Goal: Information Seeking & Learning: Learn about a topic

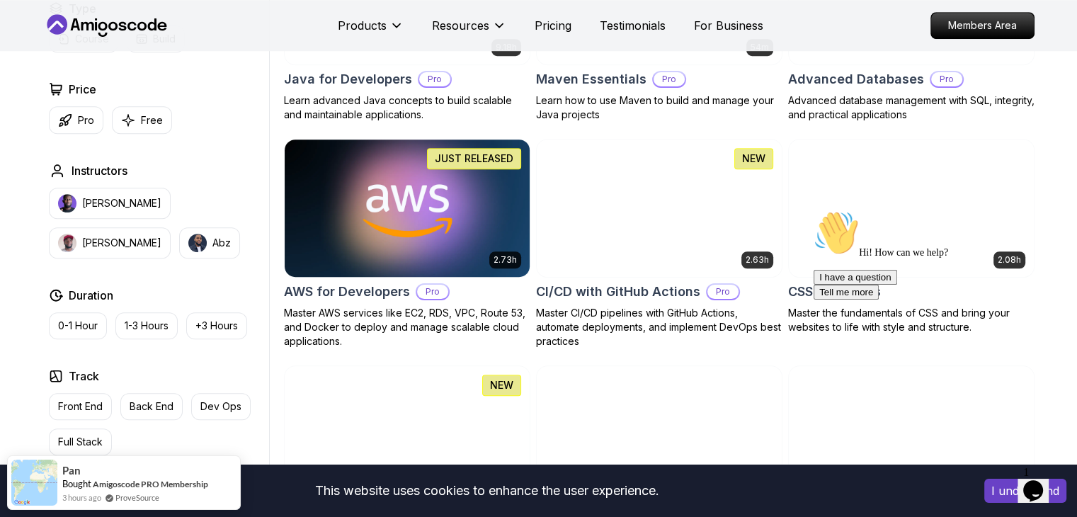
scroll to position [957, 0]
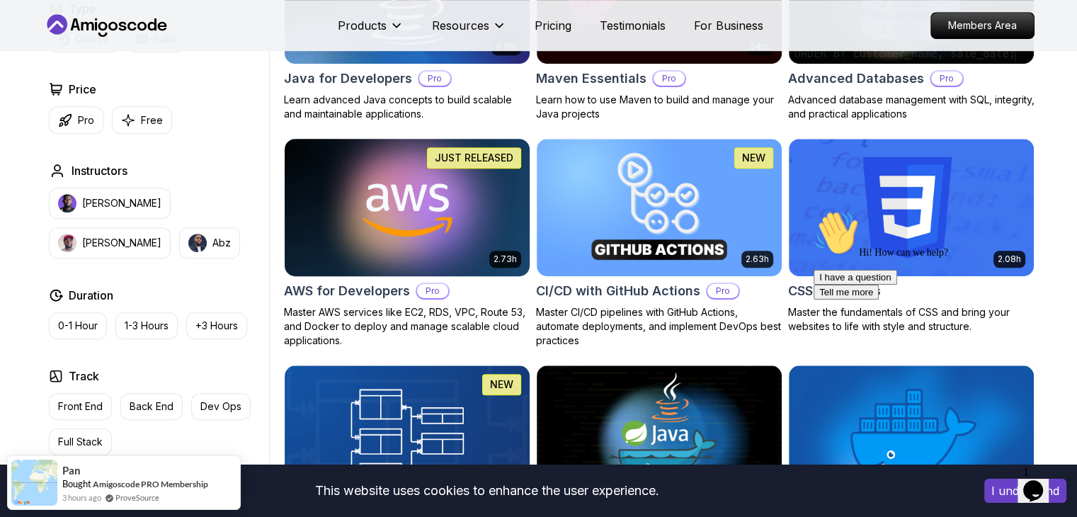
click at [484, 202] on img at bounding box center [406, 207] width 257 height 144
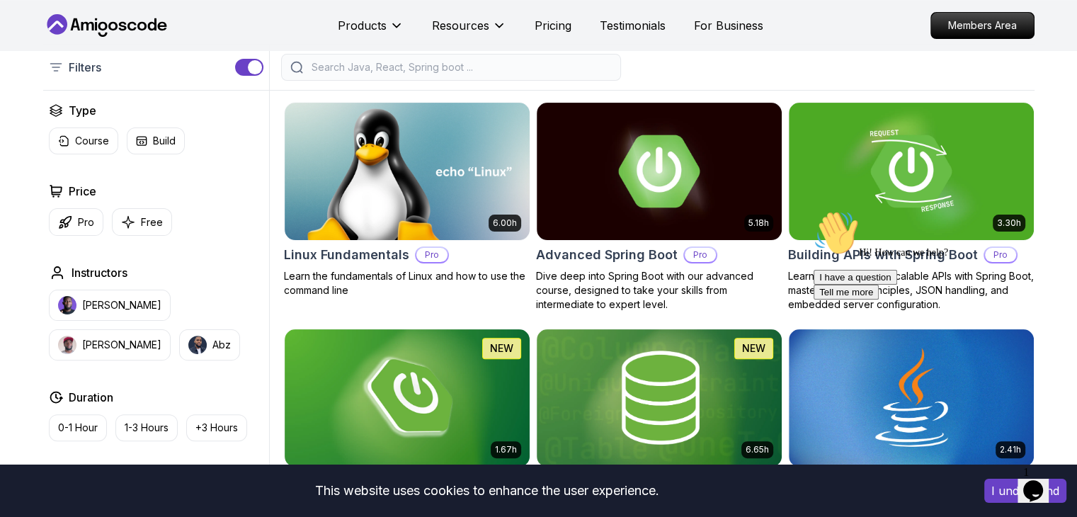
scroll to position [343, 0]
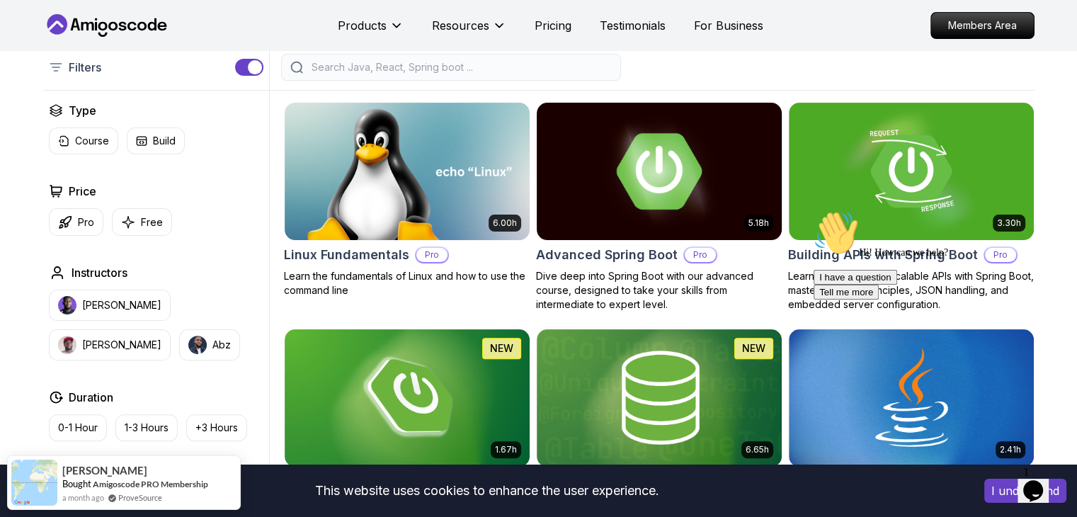
click at [692, 254] on p "Pro" at bounding box center [700, 255] width 31 height 14
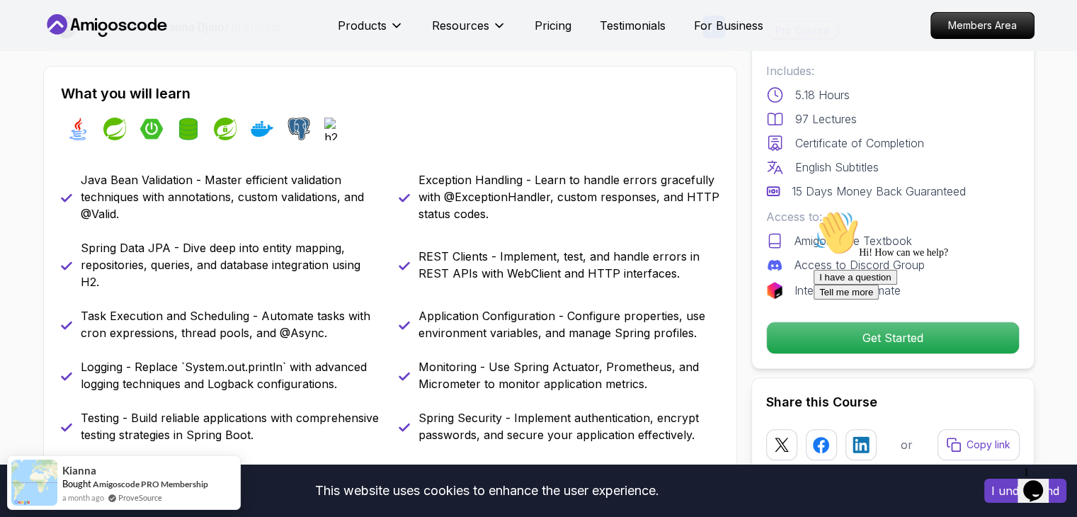
scroll to position [667, 0]
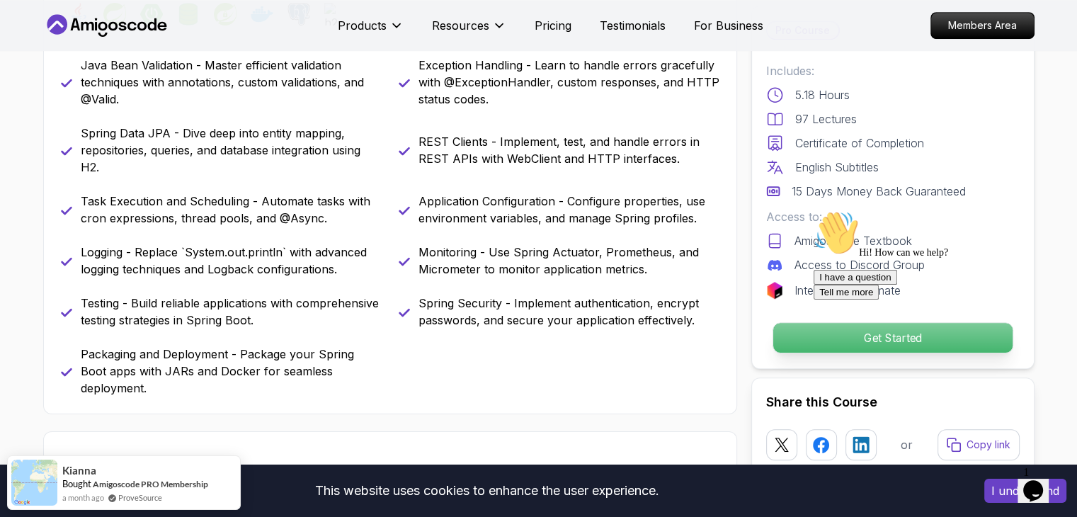
click at [790, 332] on p "Get Started" at bounding box center [892, 338] width 239 height 30
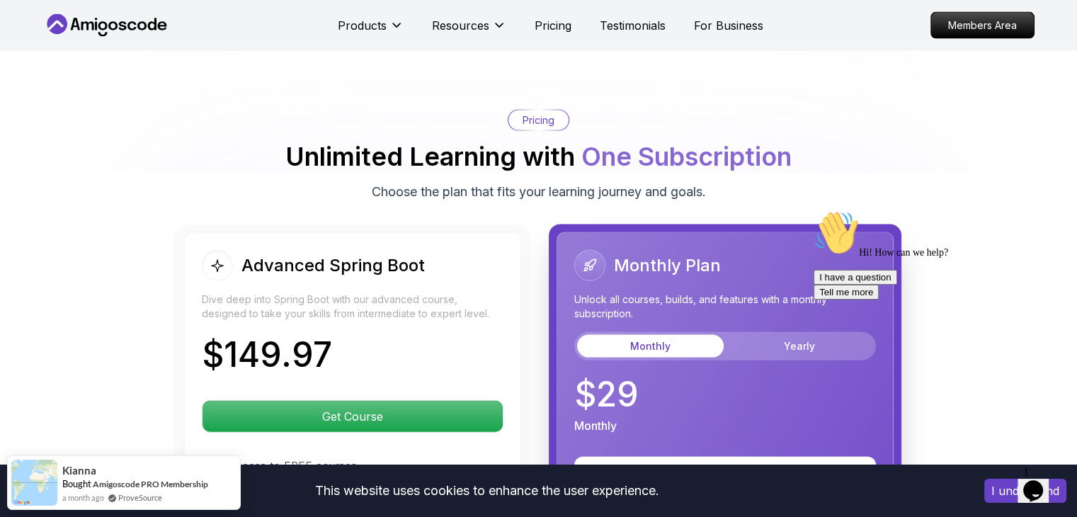
scroll to position [2991, 0]
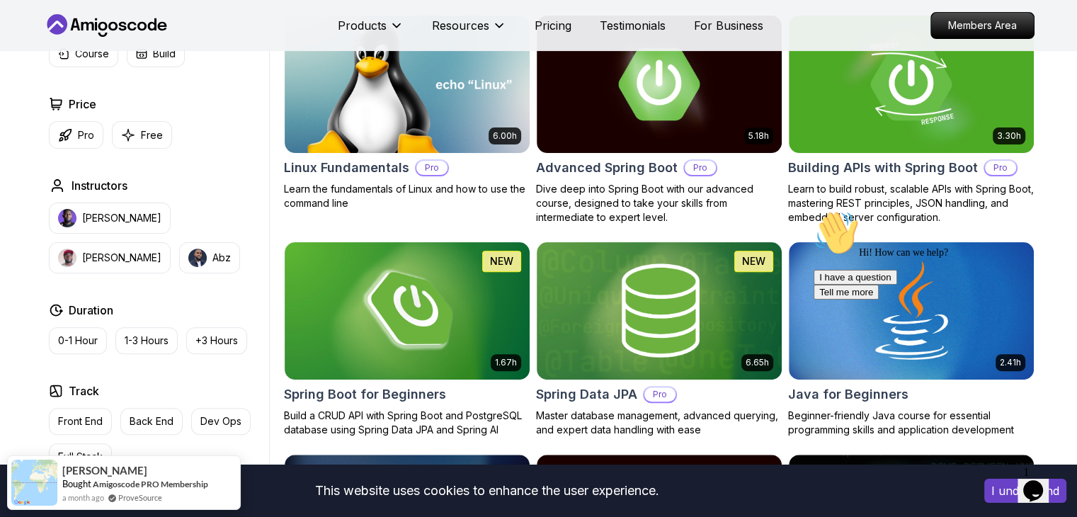
scroll to position [431, 0]
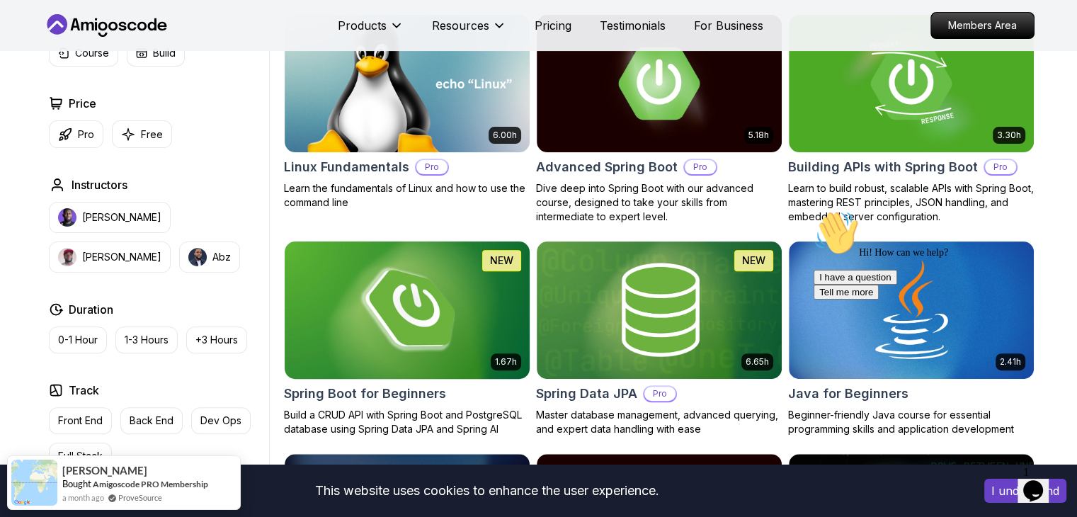
click at [436, 335] on img at bounding box center [406, 310] width 257 height 144
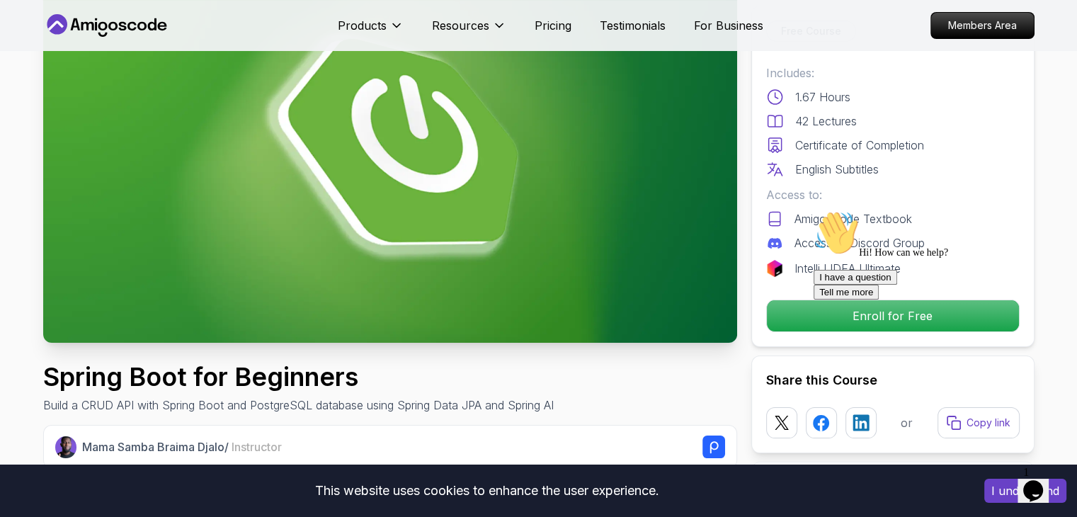
scroll to position [133, 0]
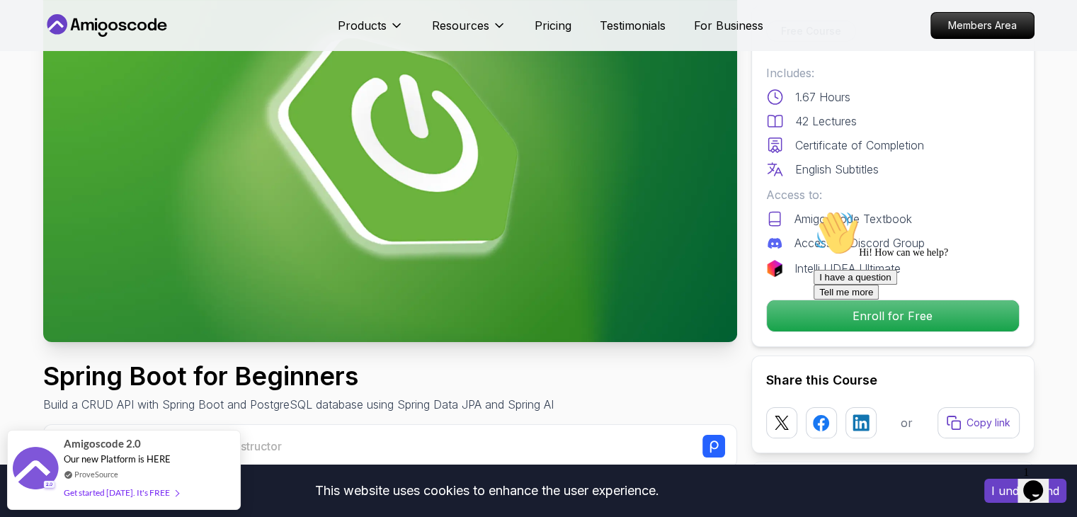
click at [900, 145] on p "Certificate of Completion" at bounding box center [859, 145] width 129 height 17
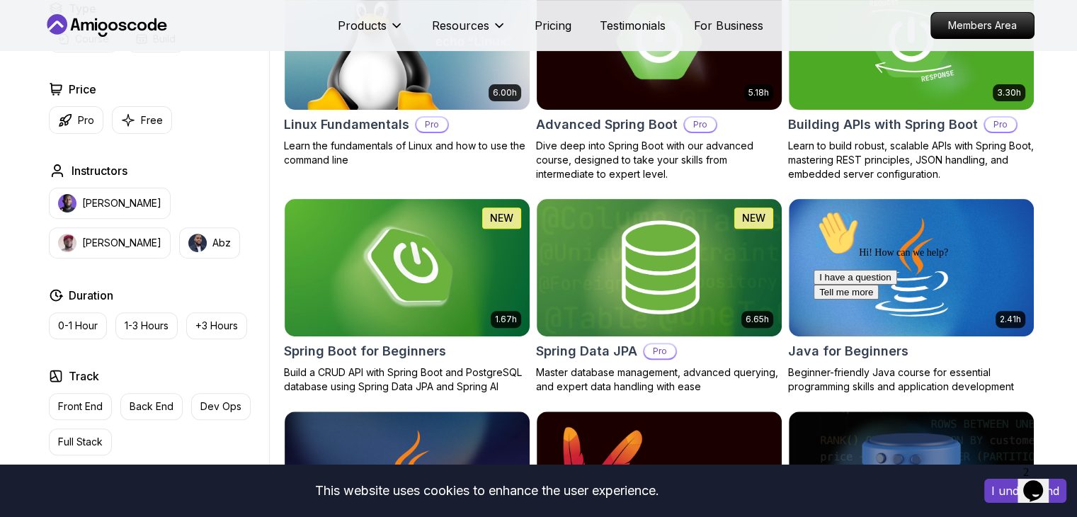
scroll to position [475, 0]
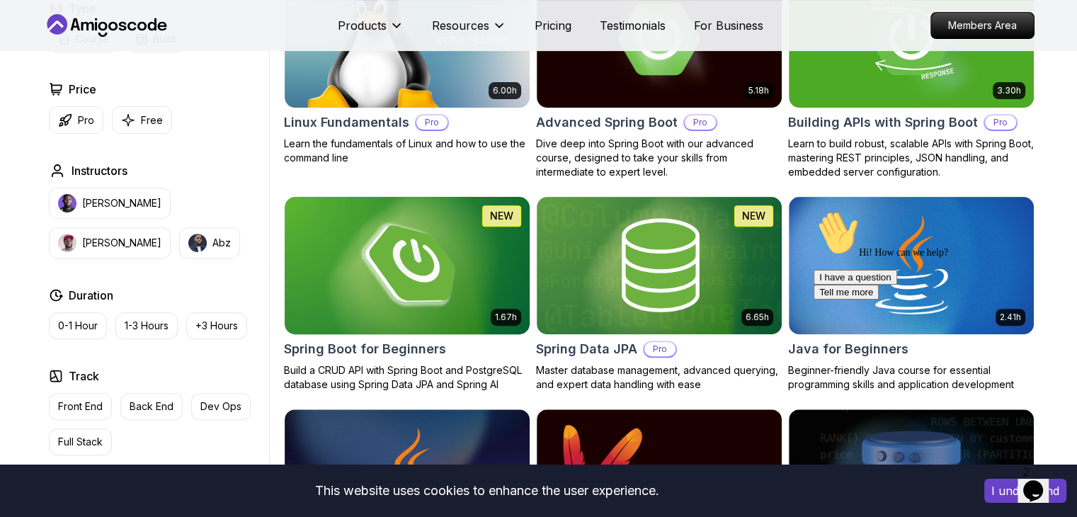
click at [463, 253] on img at bounding box center [406, 265] width 257 height 144
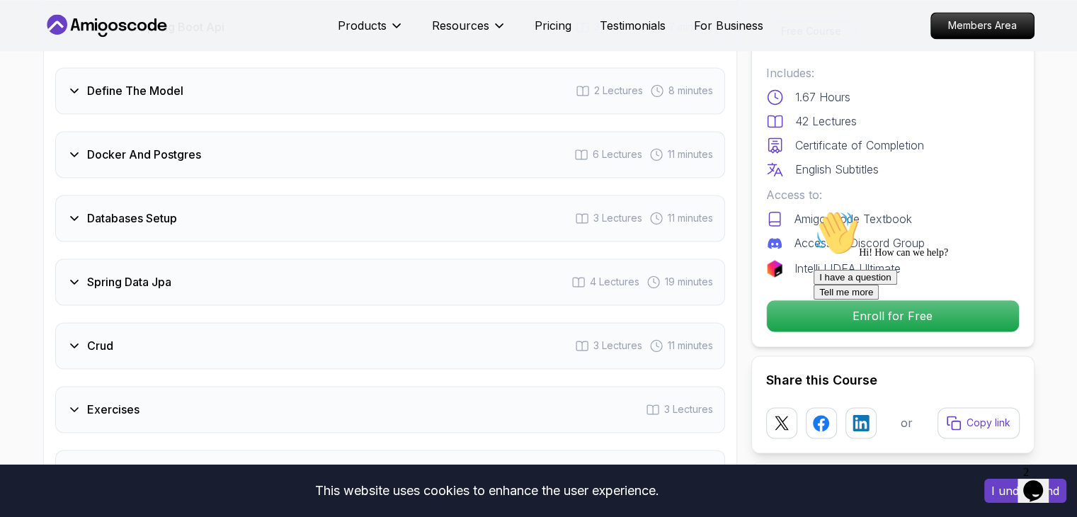
scroll to position [2112, 0]
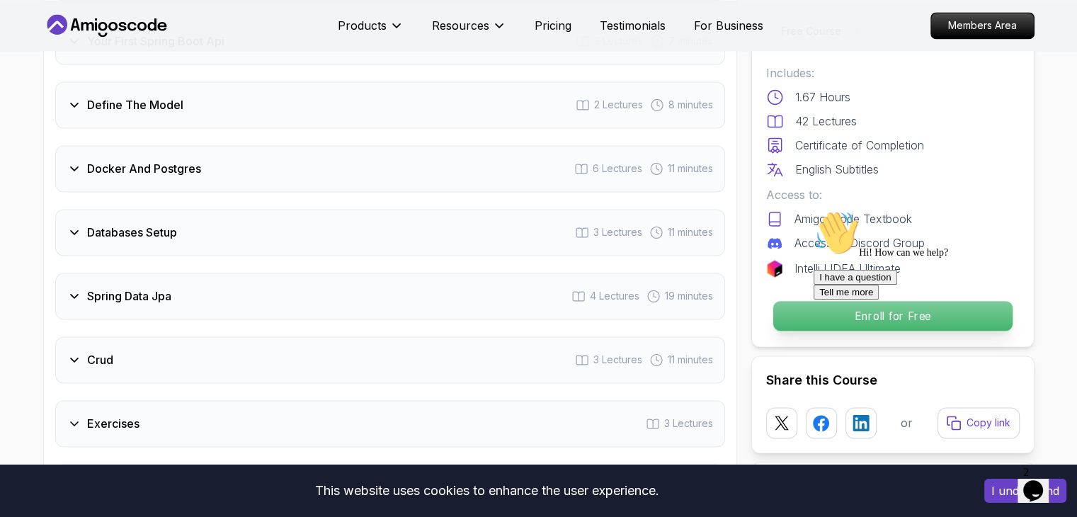
click at [801, 307] on p "Enroll for Free" at bounding box center [892, 316] width 239 height 30
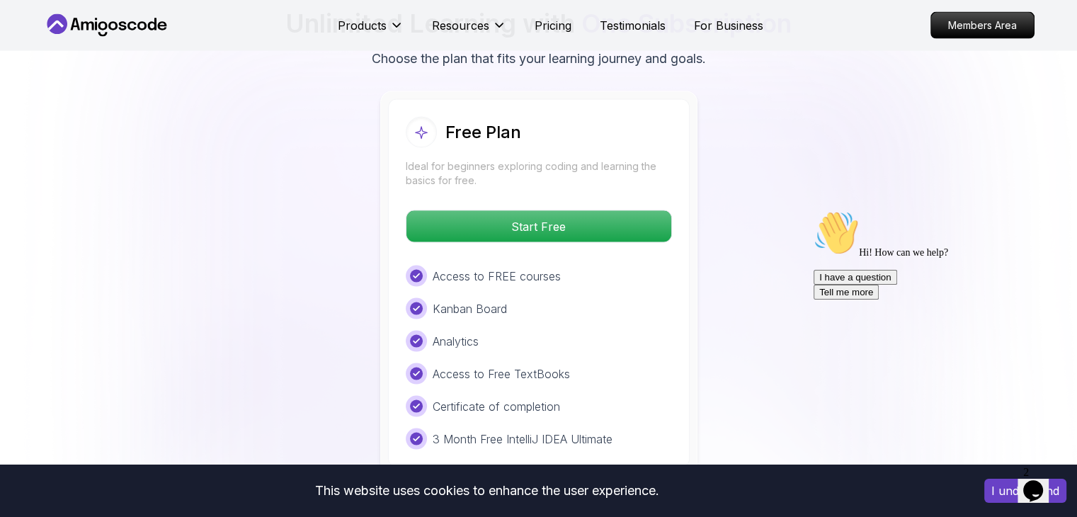
scroll to position [2912, 0]
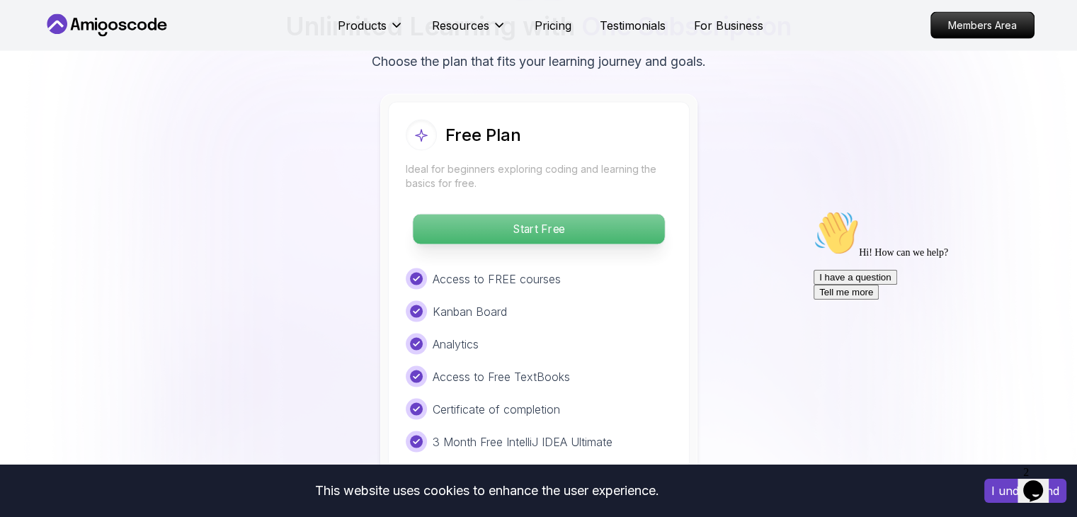
click at [533, 215] on p "Start Free" at bounding box center [538, 230] width 251 height 30
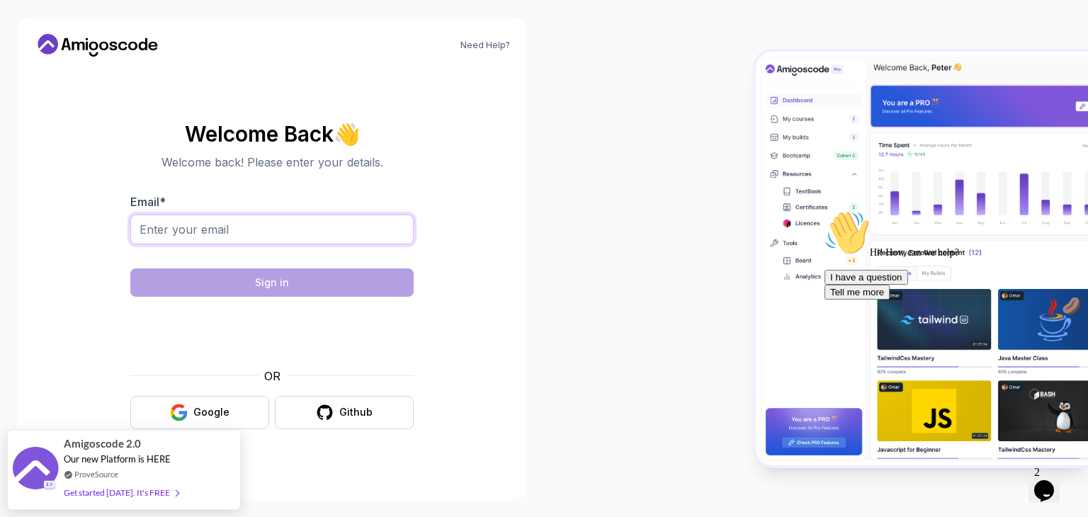
click at [282, 233] on input "Email *" at bounding box center [271, 230] width 283 height 30
type input "kunwarvs.chd@gmail.com"
click at [201, 419] on button "Google" at bounding box center [199, 412] width 139 height 33
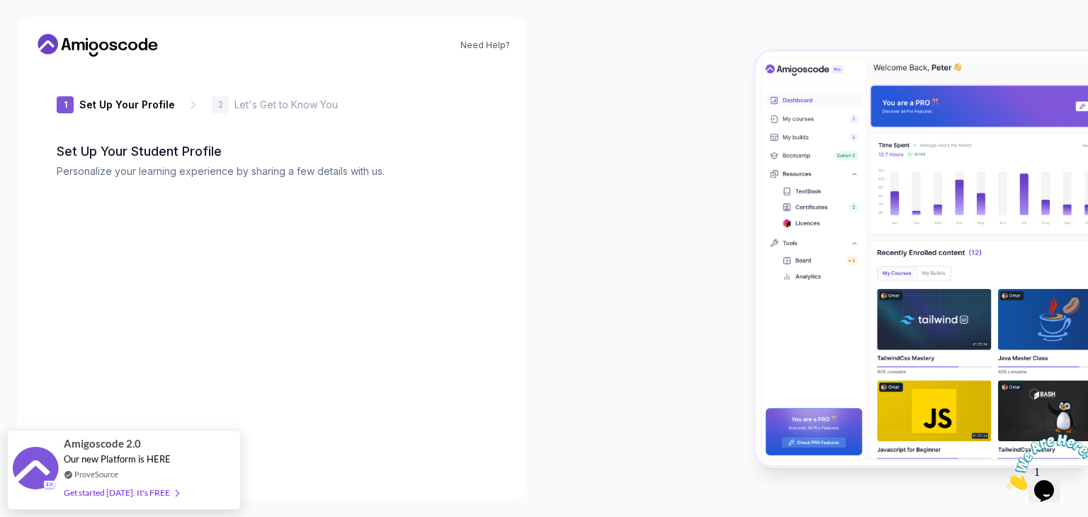
type input "brightbison55722"
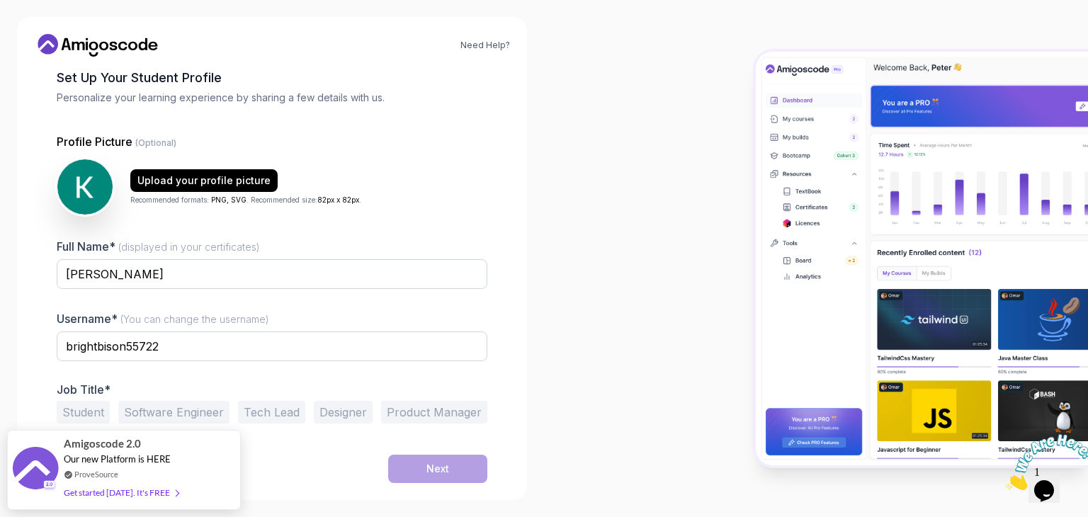
scroll to position [74, 0]
click at [96, 412] on button "Student" at bounding box center [83, 412] width 53 height 23
click at [436, 465] on div "Next" at bounding box center [437, 469] width 23 height 14
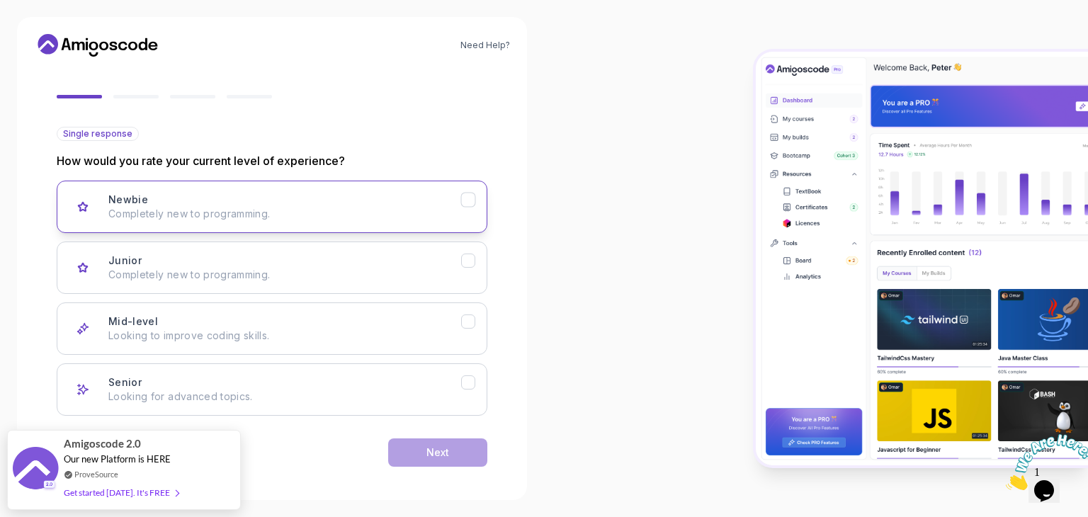
scroll to position [117, 0]
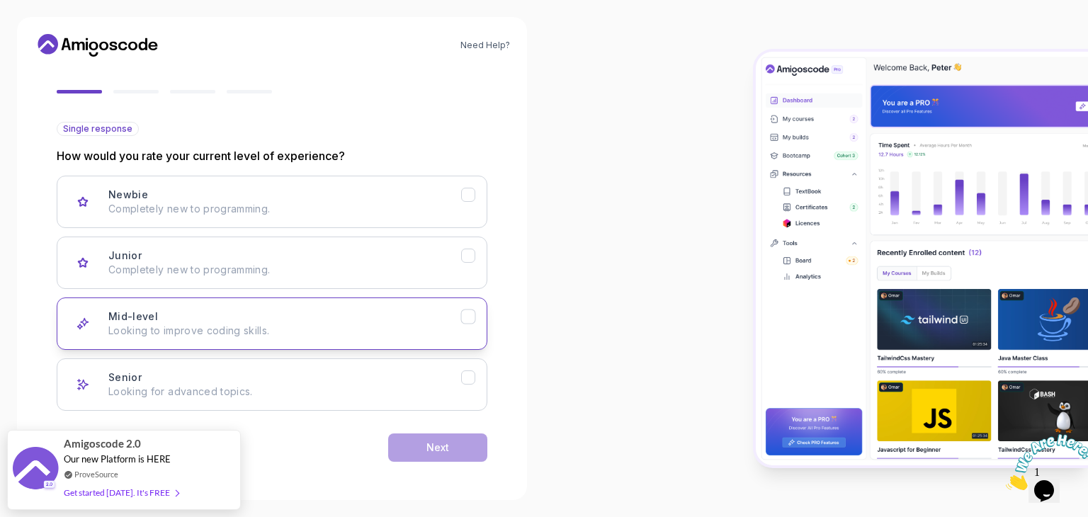
click at [361, 317] on div "Mid-level Looking to improve coding skills." at bounding box center [284, 323] width 353 height 28
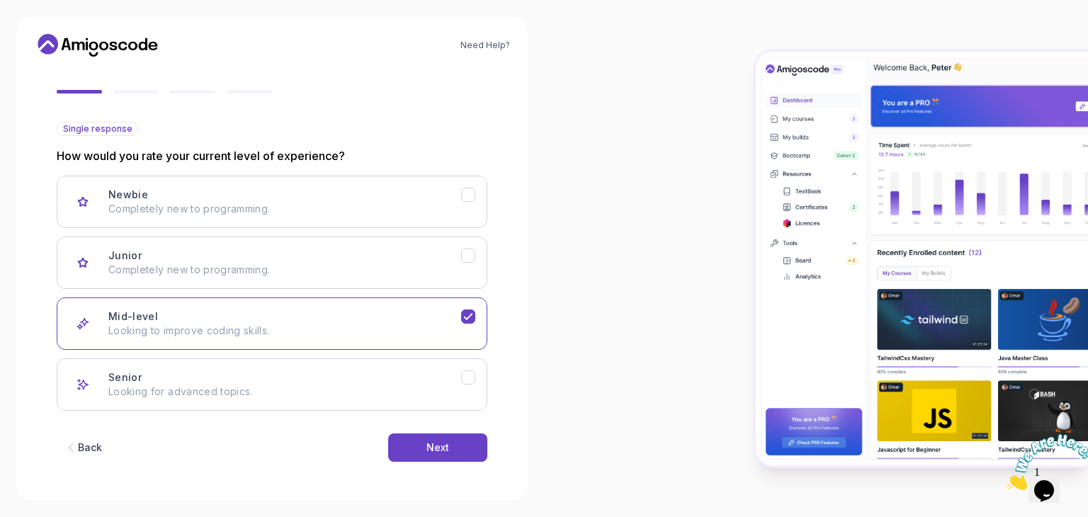
click at [441, 460] on div "Back Next" at bounding box center [272, 448] width 431 height 74
click at [441, 454] on button "Next" at bounding box center [437, 447] width 99 height 28
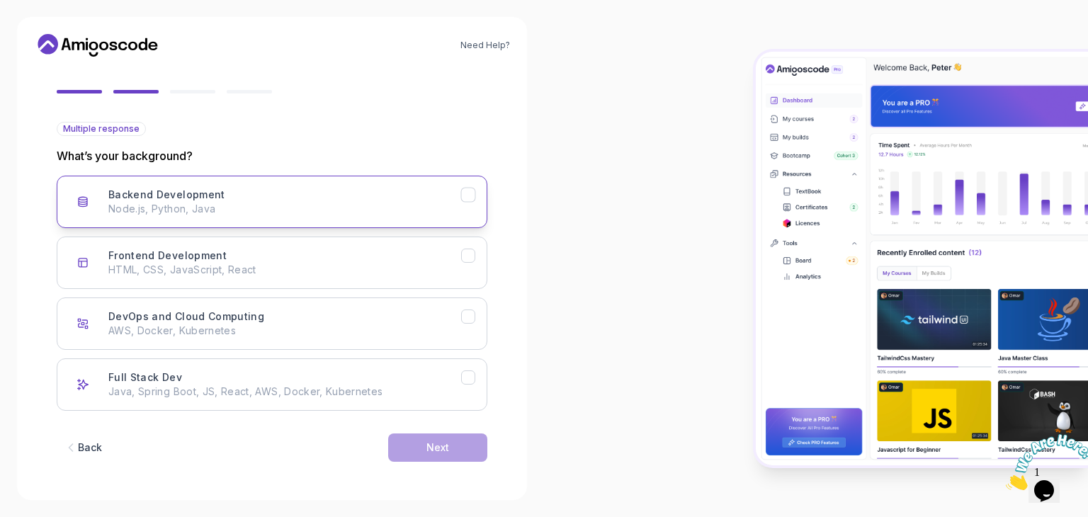
click at [301, 220] on button "Backend Development Node.js, Python, Java" at bounding box center [272, 202] width 431 height 52
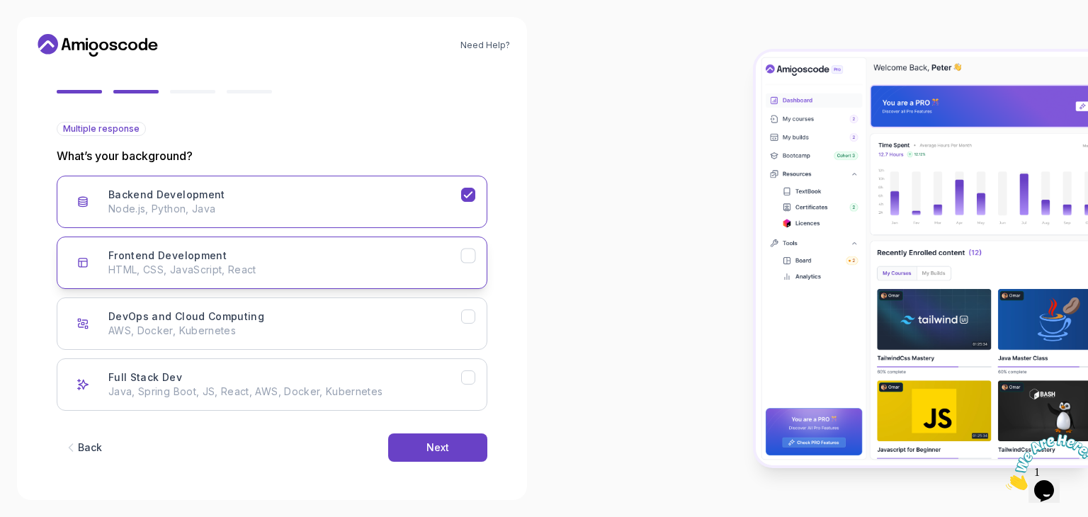
click at [327, 257] on div "Frontend Development HTML, CSS, JavaScript, React" at bounding box center [284, 263] width 353 height 28
click at [438, 452] on div "Next" at bounding box center [437, 447] width 23 height 14
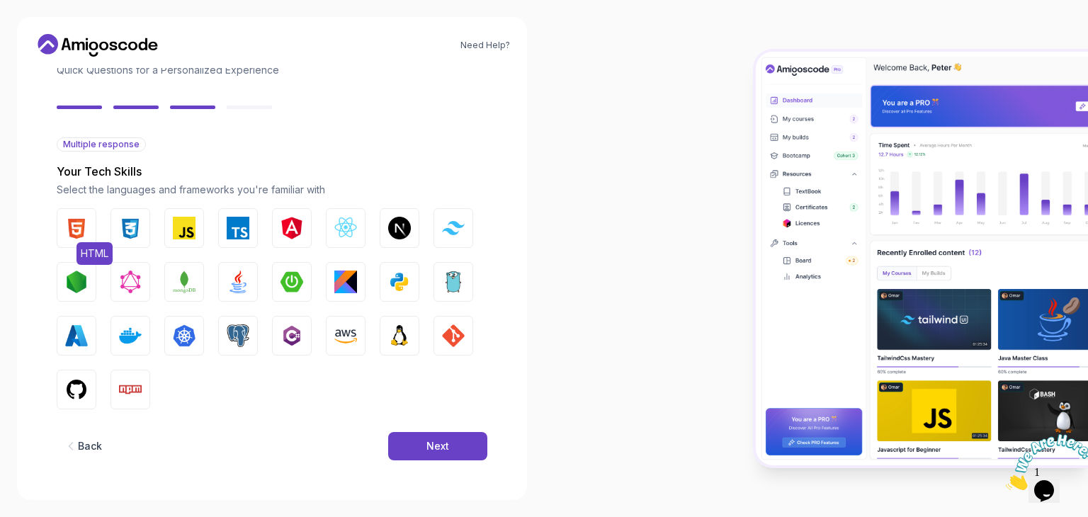
click at [85, 227] on img "button" at bounding box center [76, 228] width 23 height 23
click at [113, 231] on button "CSS" at bounding box center [130, 228] width 40 height 40
click at [244, 275] on img "button" at bounding box center [238, 282] width 23 height 23
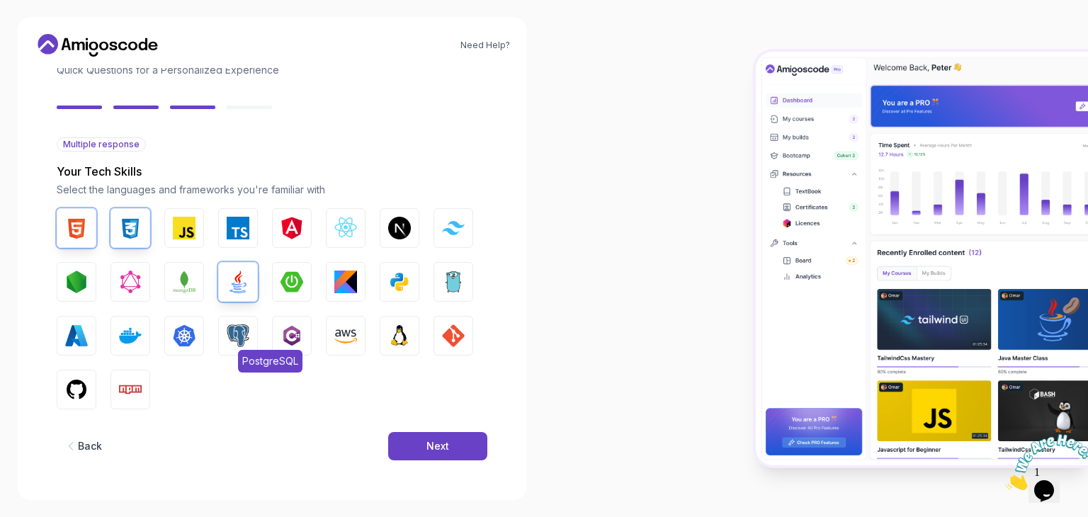
click at [229, 334] on img "button" at bounding box center [238, 335] width 23 height 23
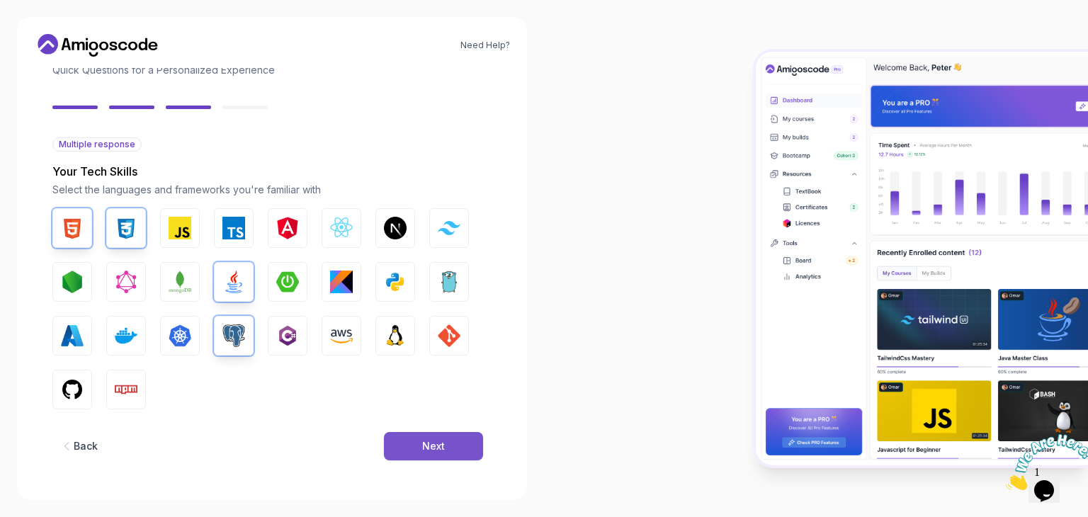
click at [429, 440] on div "Next" at bounding box center [433, 446] width 23 height 14
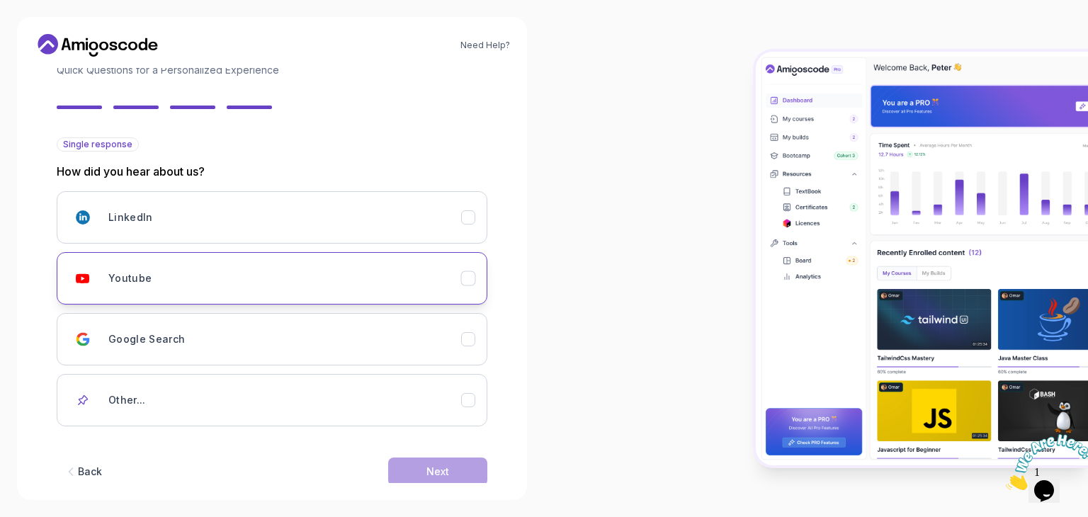
click at [280, 290] on div "Youtube" at bounding box center [284, 278] width 353 height 28
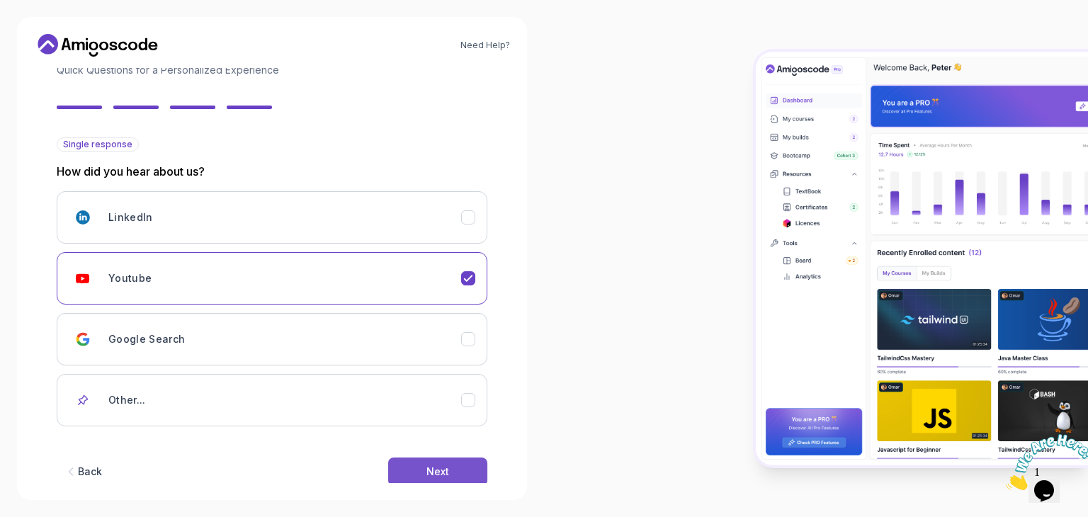
click at [431, 473] on div "Next" at bounding box center [437, 472] width 23 height 14
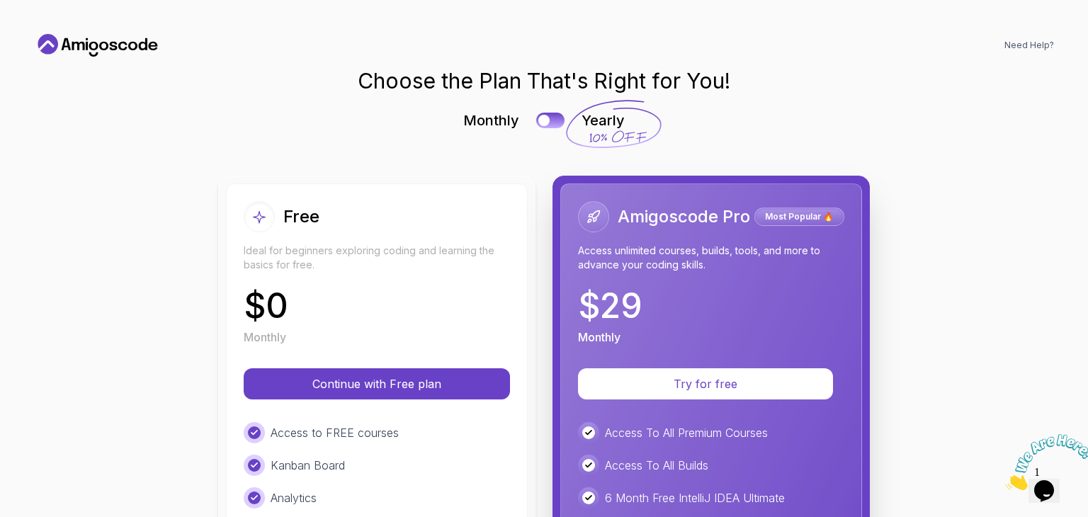
scroll to position [0, 0]
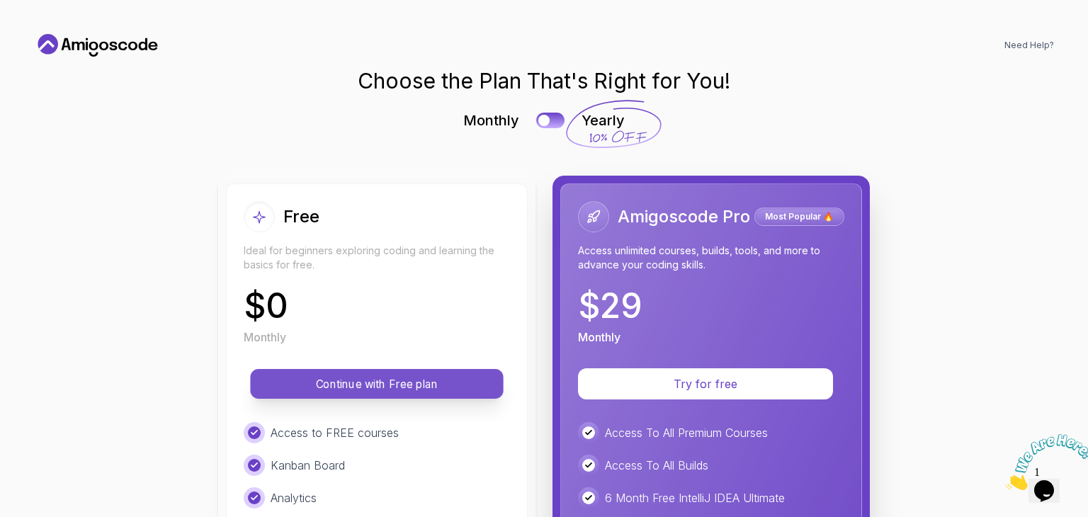
click at [387, 380] on p "Continue with Free plan" at bounding box center [376, 384] width 221 height 16
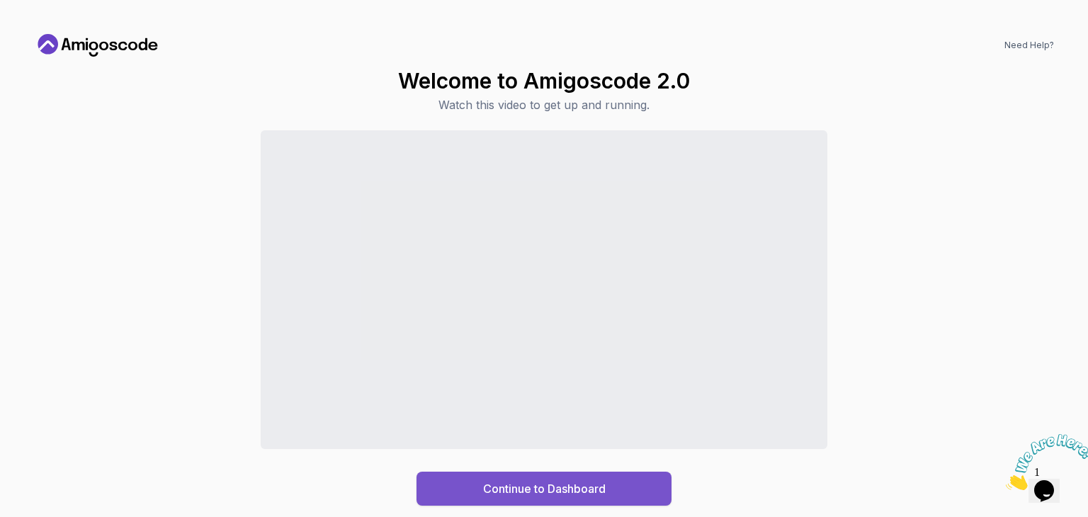
click at [618, 488] on button "Continue to Dashboard" at bounding box center [543, 489] width 255 height 34
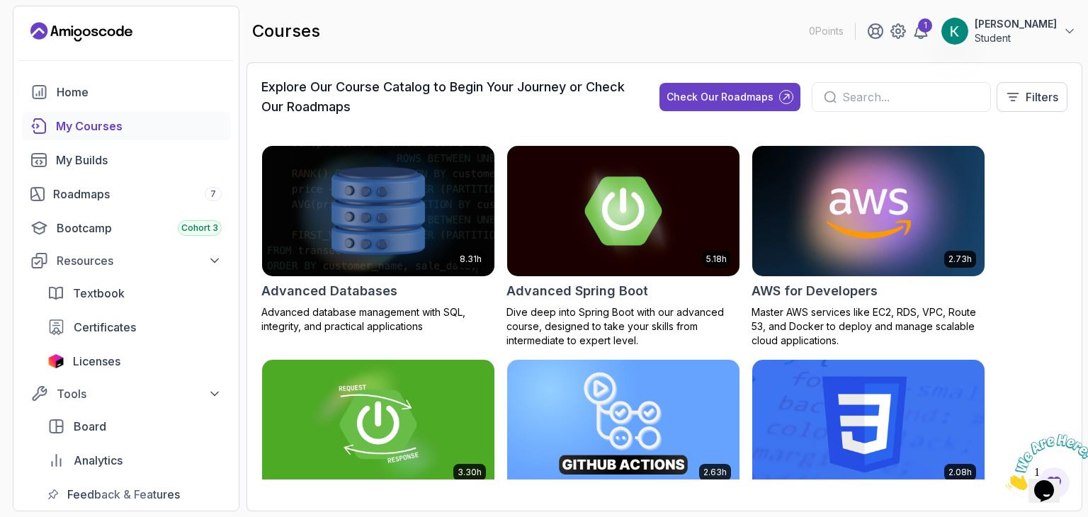
click at [804, 210] on img at bounding box center [868, 210] width 244 height 137
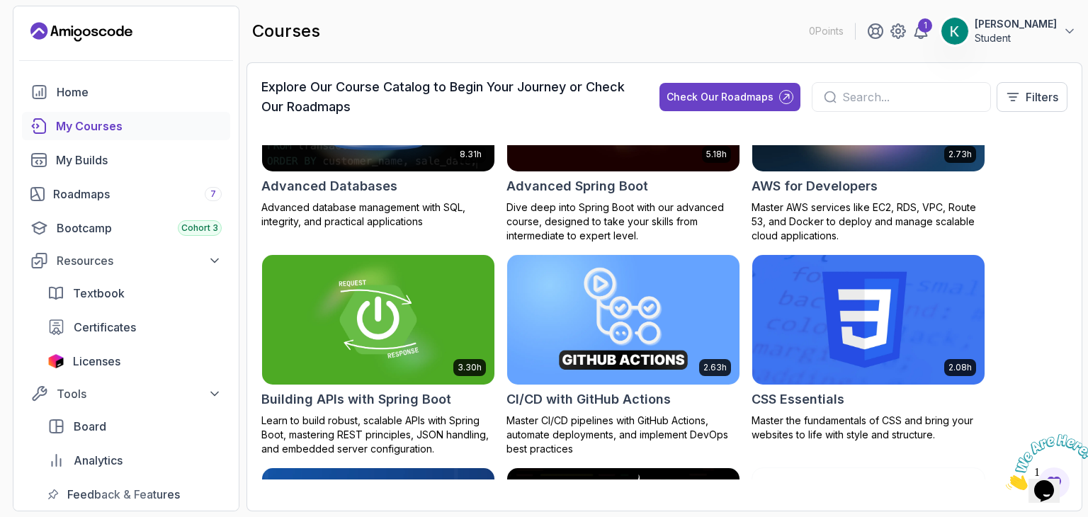
scroll to position [96, 0]
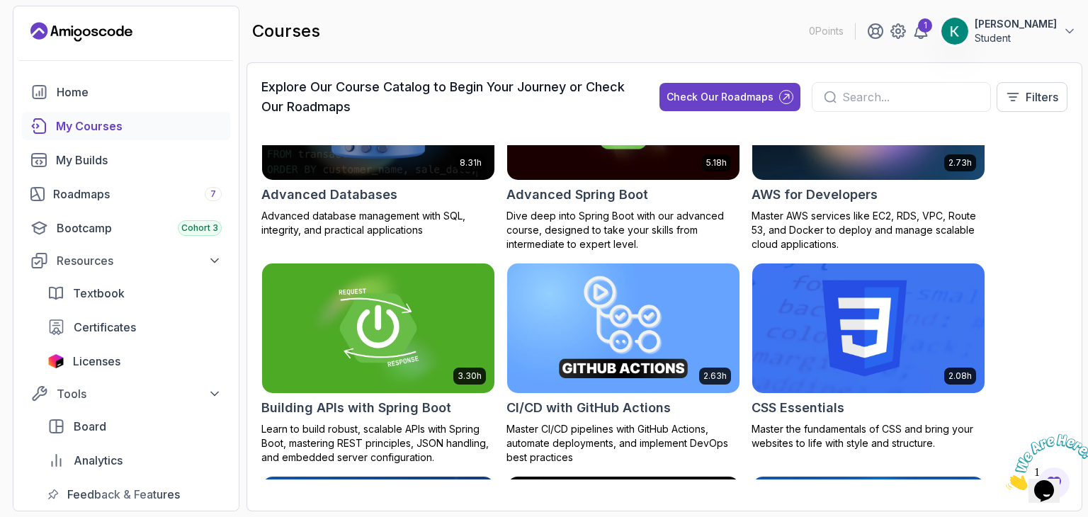
click at [906, 97] on input "text" at bounding box center [910, 97] width 137 height 17
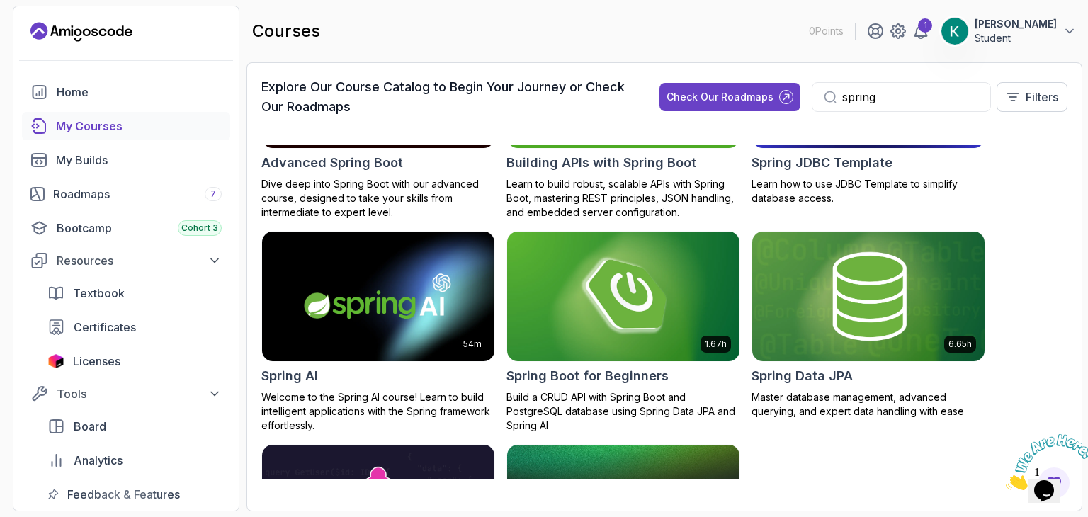
scroll to position [127, 0]
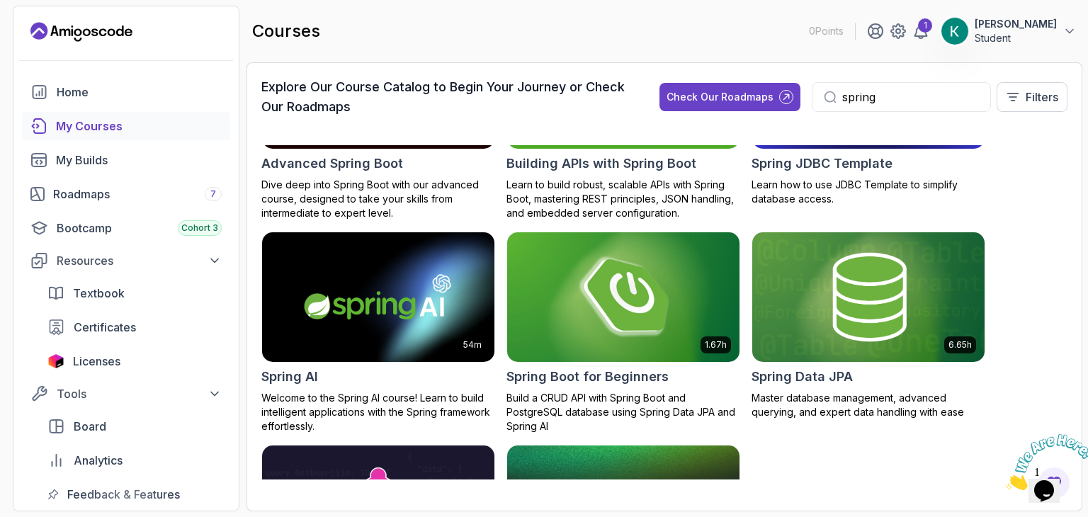
type input "spring"
click at [651, 303] on img at bounding box center [623, 297] width 244 height 137
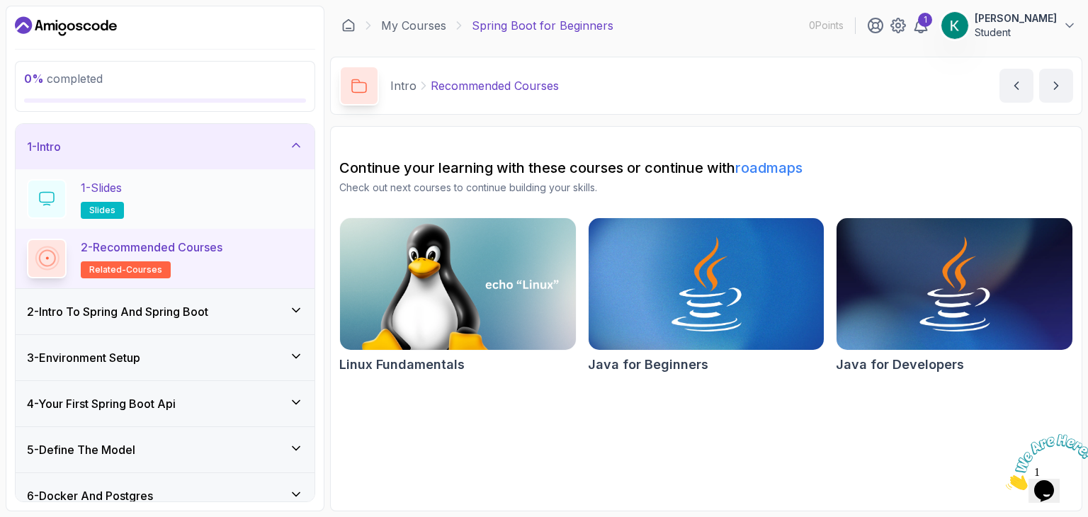
click at [193, 207] on div "1 - Slides slides" at bounding box center [165, 199] width 276 height 40
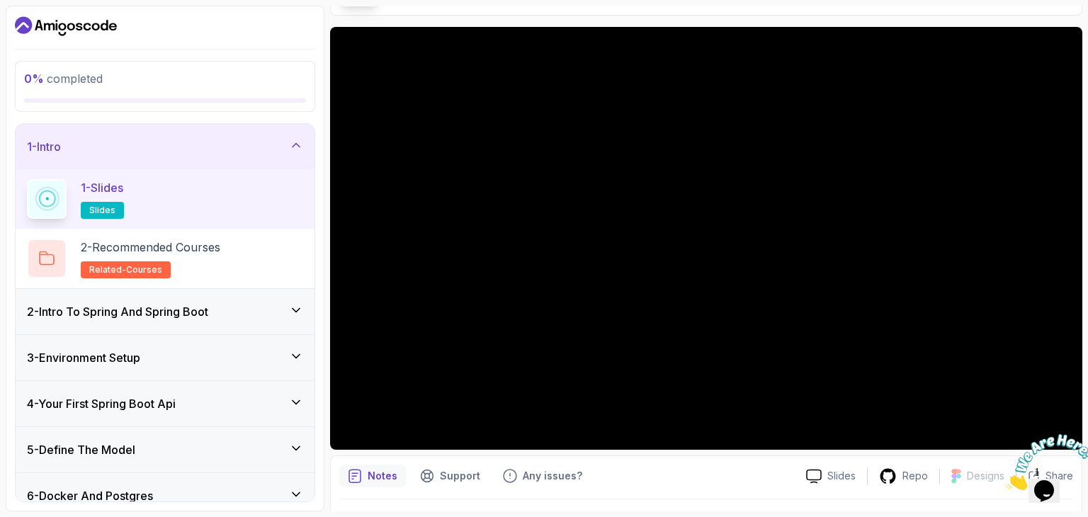
scroll to position [99, 0]
click at [229, 314] on div "2 - Intro To Spring And Spring Boot" at bounding box center [165, 311] width 276 height 17
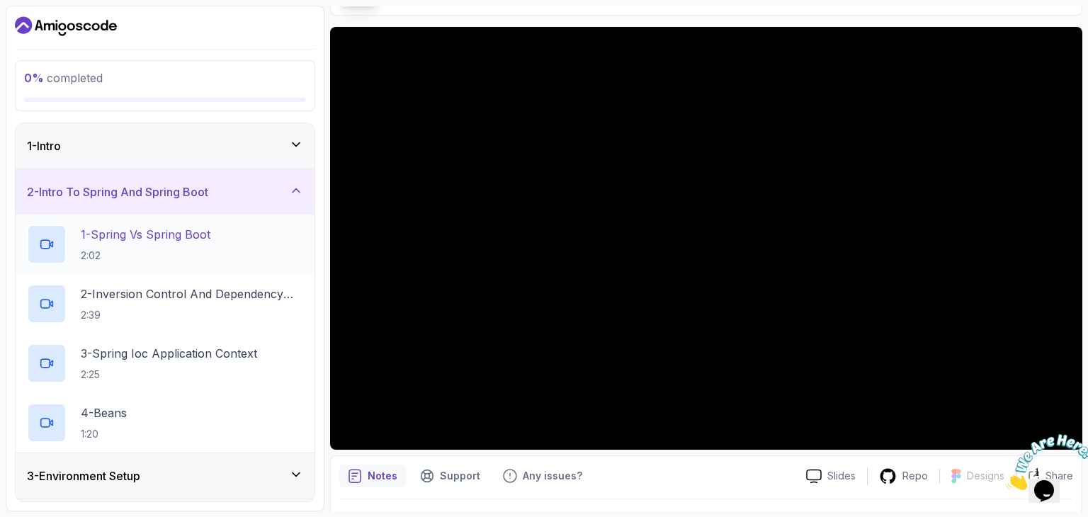
click at [210, 228] on p "1 - Spring Vs Spring Boot" at bounding box center [146, 234] width 130 height 17
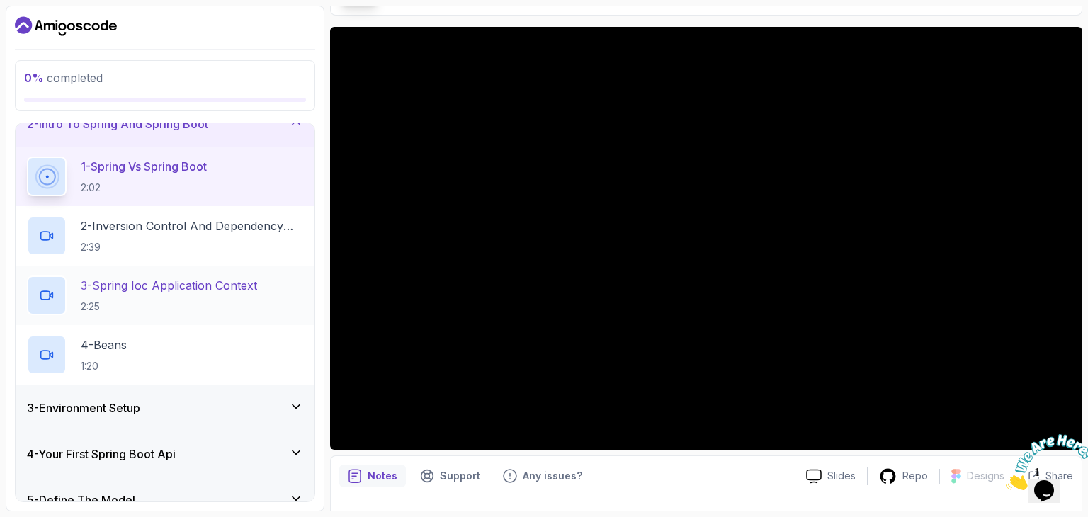
scroll to position [69, 0]
click at [210, 398] on div "3 - Environment Setup" at bounding box center [165, 406] width 276 height 17
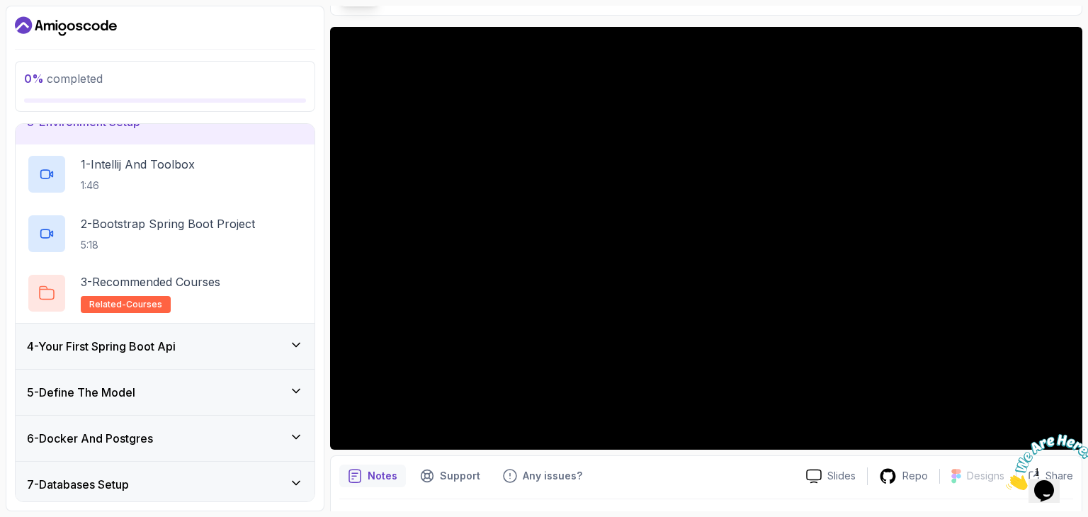
scroll to position [114, 0]
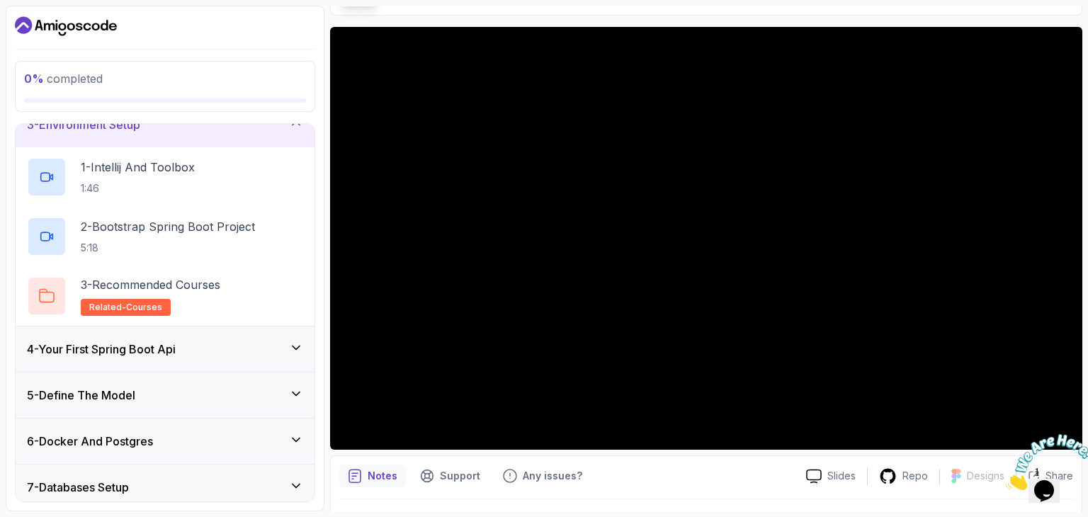
click at [205, 345] on div "4 - Your First Spring Boot Api" at bounding box center [165, 349] width 276 height 17
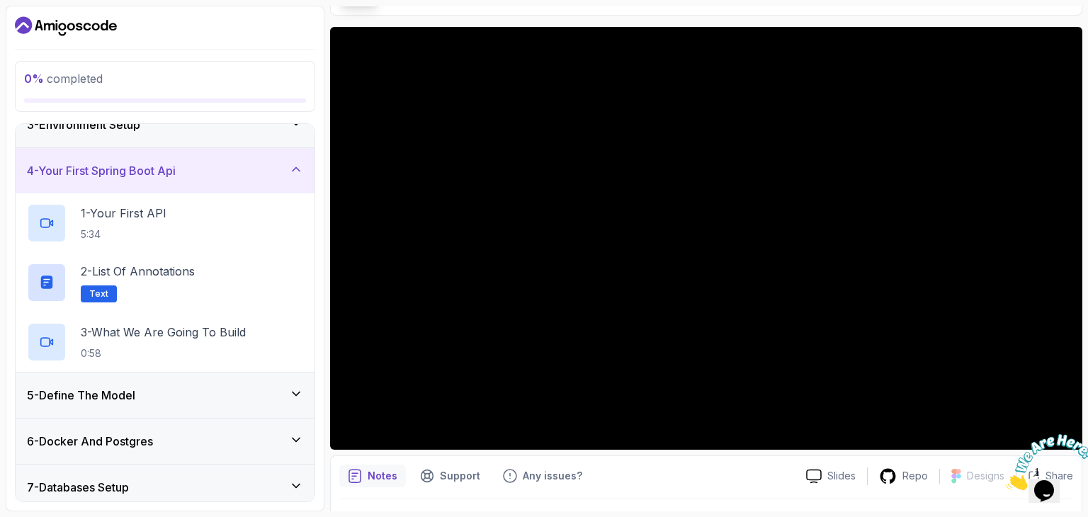
click at [194, 380] on div "5 - Define The Model" at bounding box center [165, 394] width 299 height 45
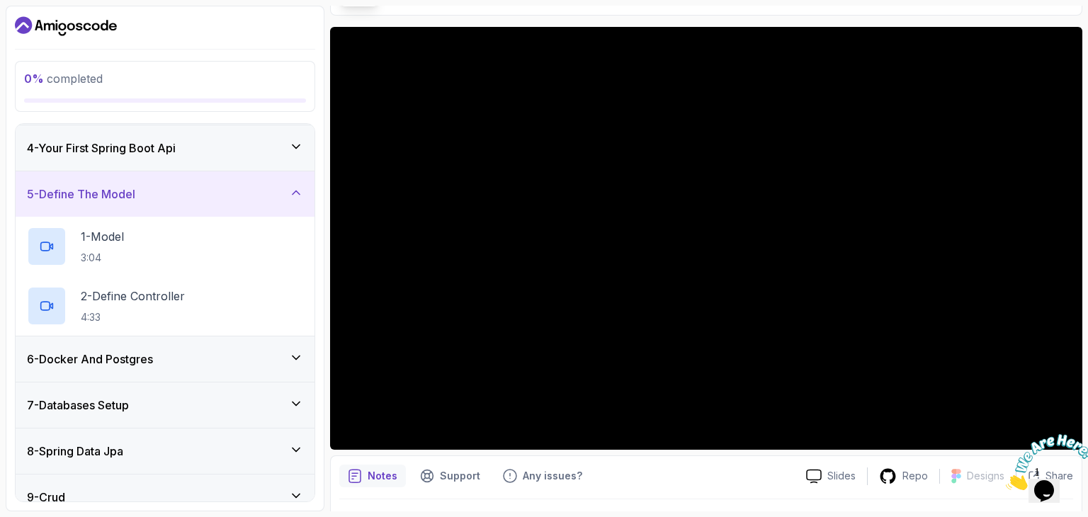
scroll to position [139, 0]
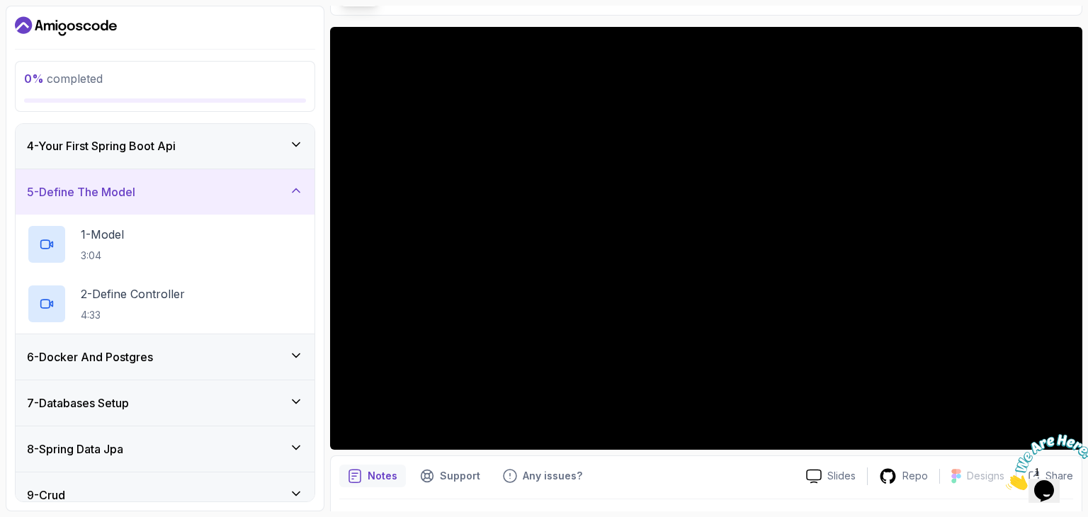
click at [194, 351] on div "6 - Docker And Postgres" at bounding box center [165, 356] width 276 height 17
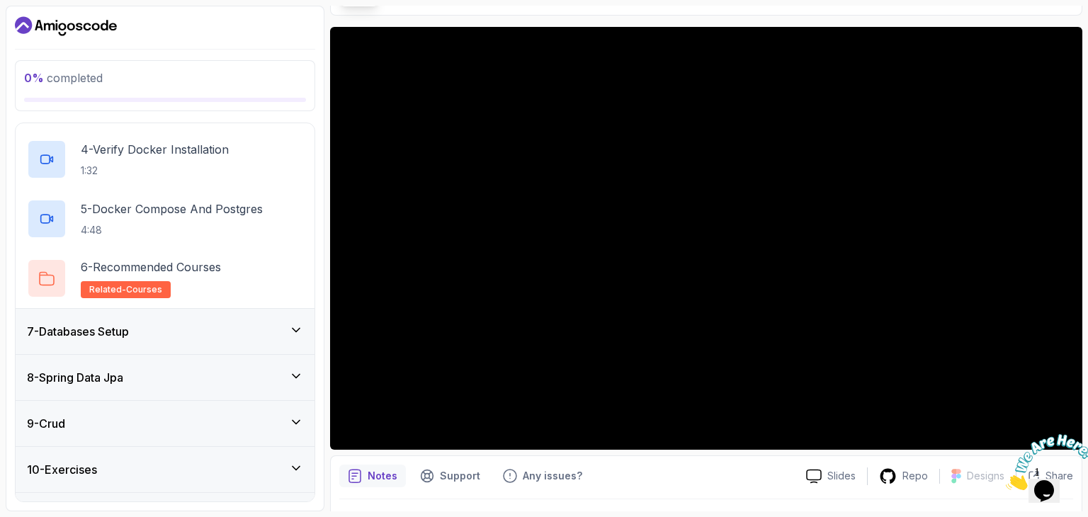
click at [187, 342] on div "7 - Databases Setup" at bounding box center [165, 331] width 299 height 45
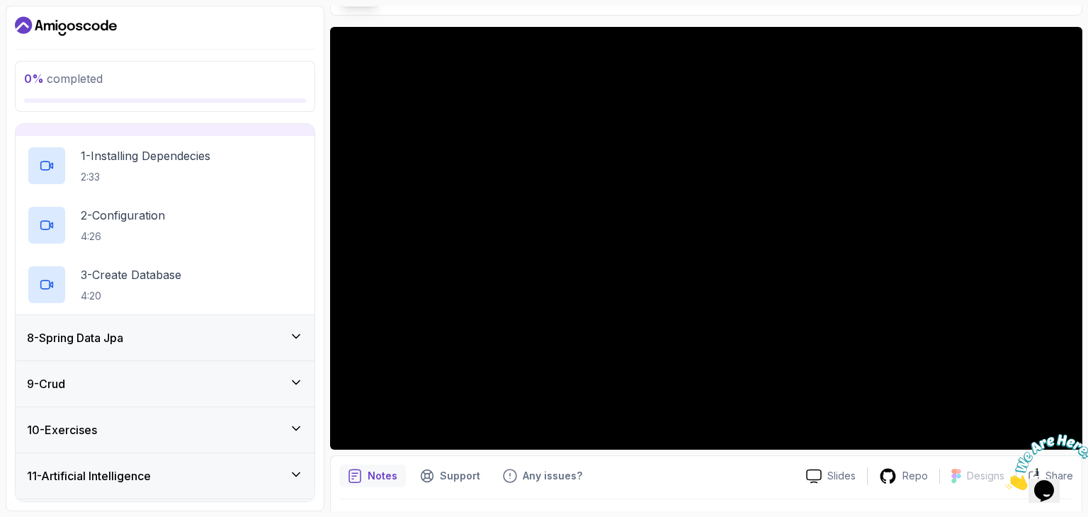
scroll to position [310, 0]
click at [187, 342] on div "8 - Spring Data Jpa" at bounding box center [165, 337] width 276 height 17
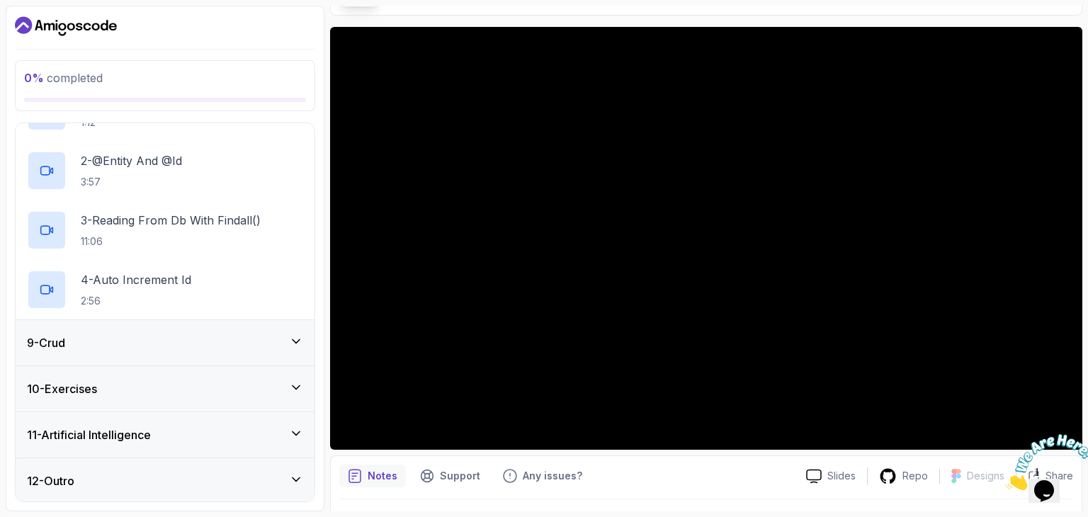
scroll to position [0, 0]
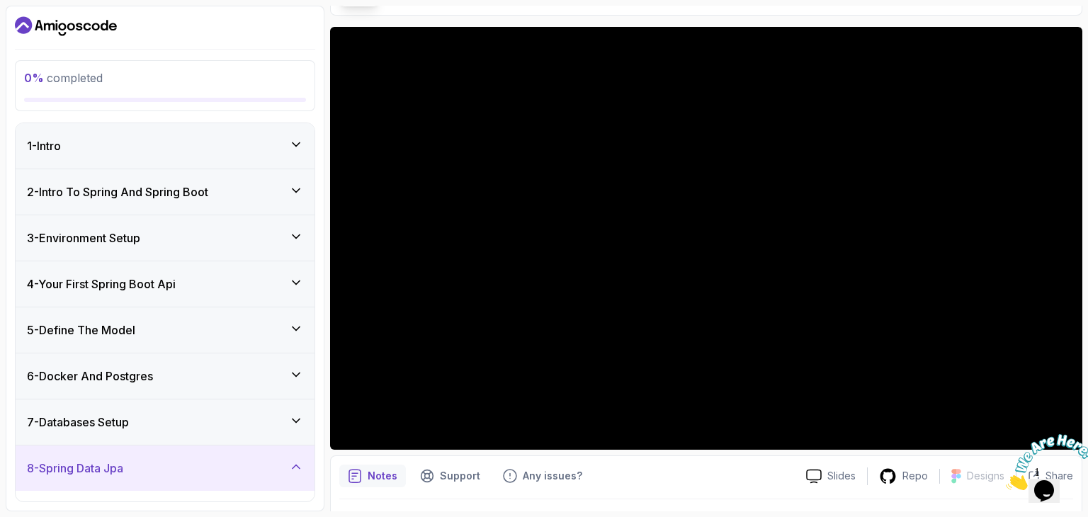
click at [207, 183] on h3 "2 - Intro To Spring And Spring Boot" at bounding box center [117, 191] width 181 height 17
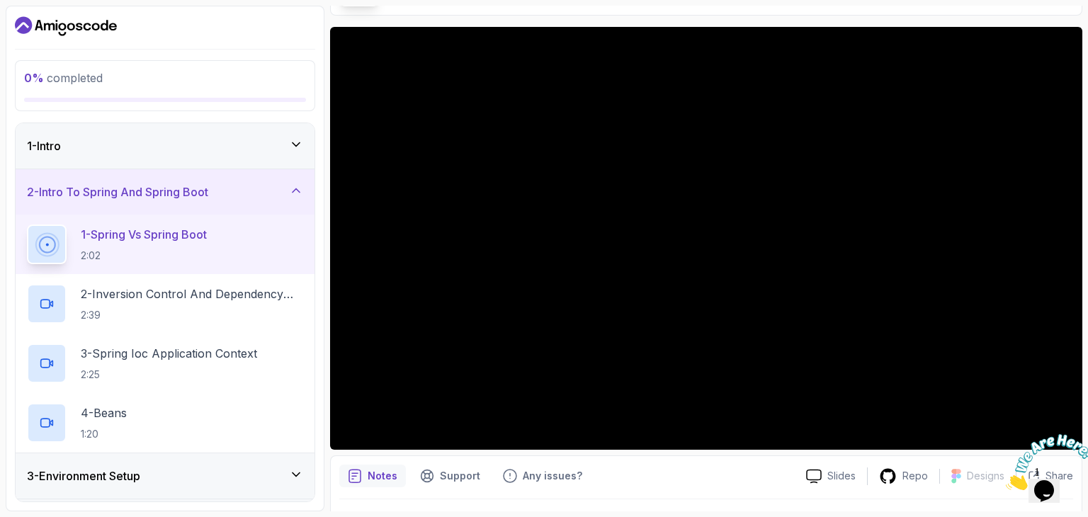
click at [1065, 434] on div at bounding box center [1044, 462] width 76 height 56
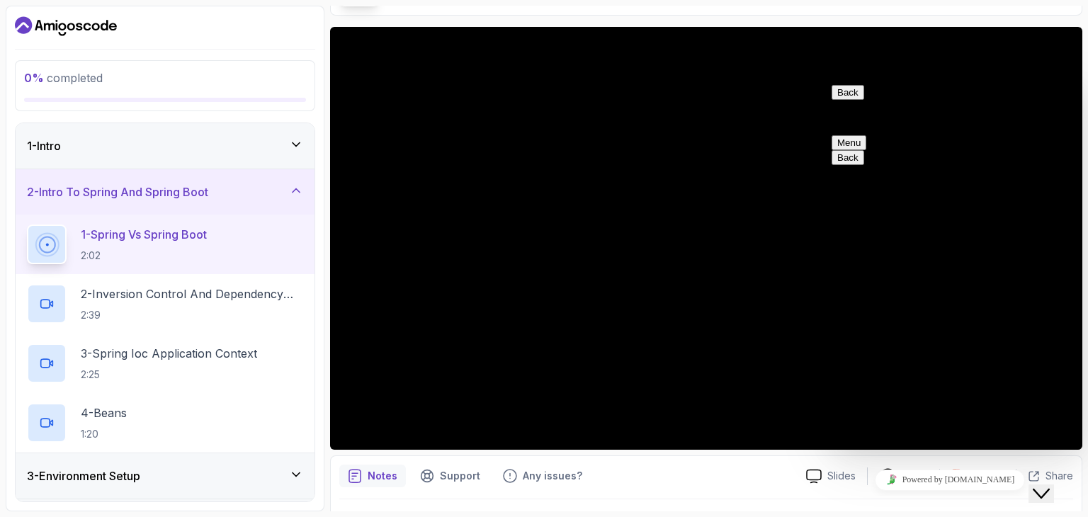
click at [866, 135] on button "Menu" at bounding box center [848, 142] width 35 height 15
click at [911, 110] on div "Back Customer Support" at bounding box center [949, 104] width 237 height 39
click at [1044, 484] on button "Close Chat This icon closes the chat window." at bounding box center [1040, 493] width 25 height 18
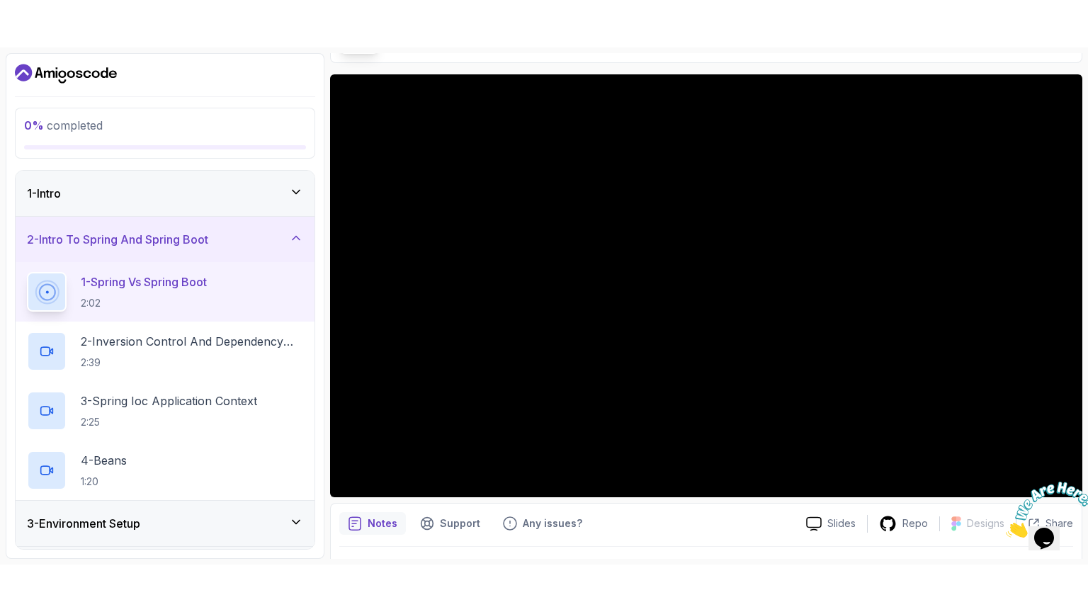
scroll to position [136, 0]
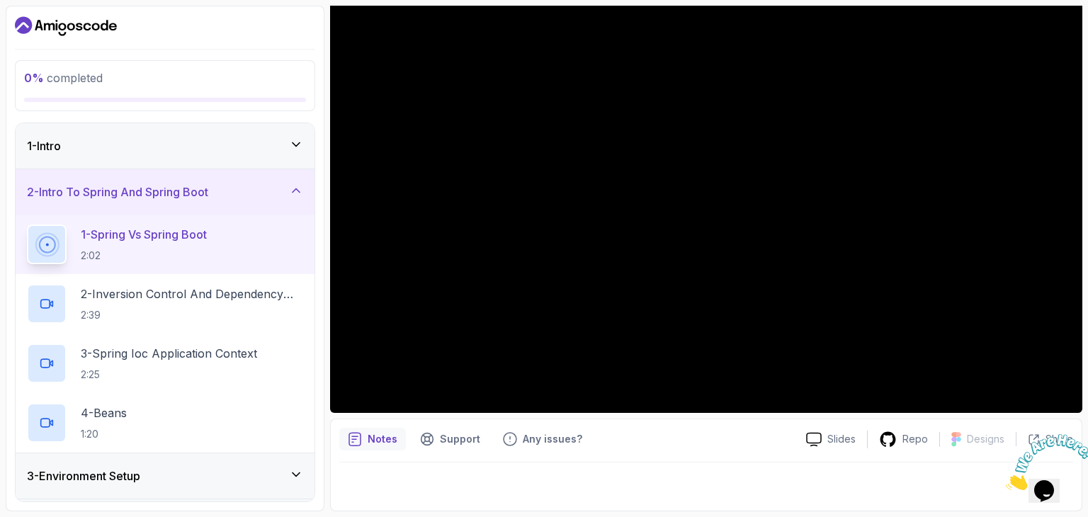
click at [1006, 480] on icon "Close" at bounding box center [1006, 486] width 0 height 12
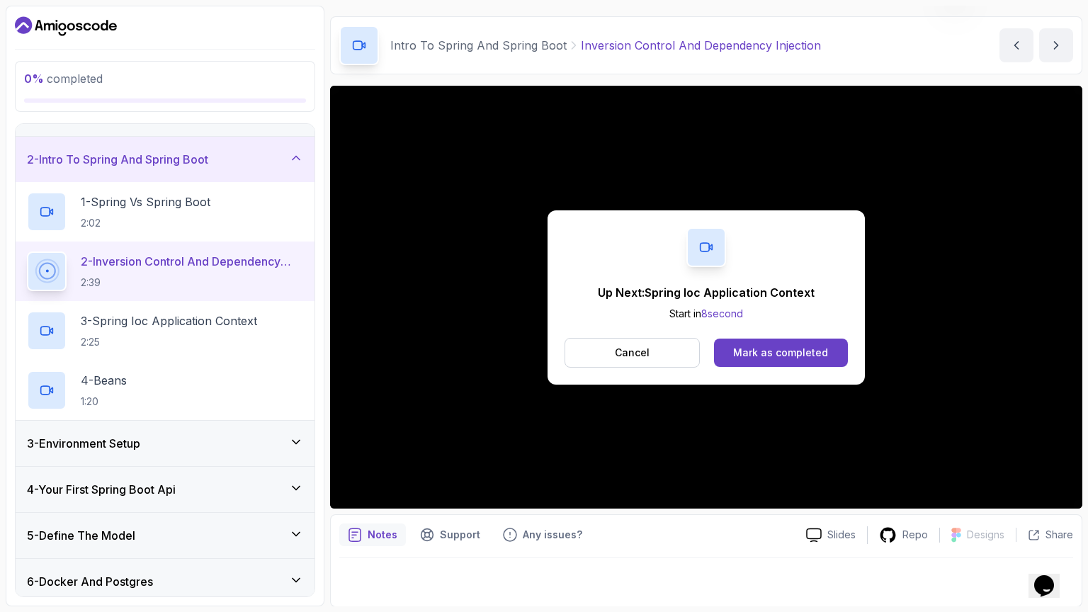
scroll to position [136, 0]
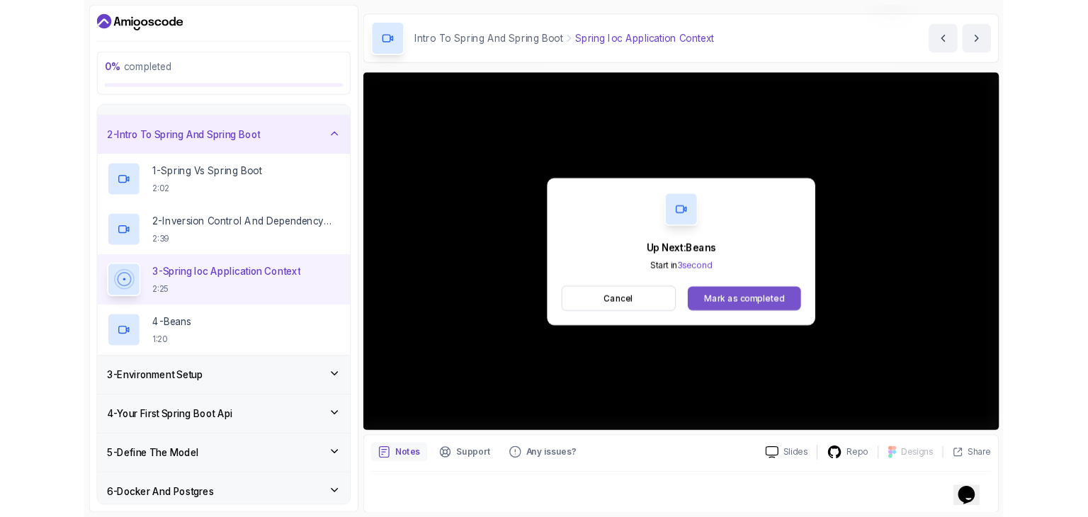
scroll to position [136, 0]
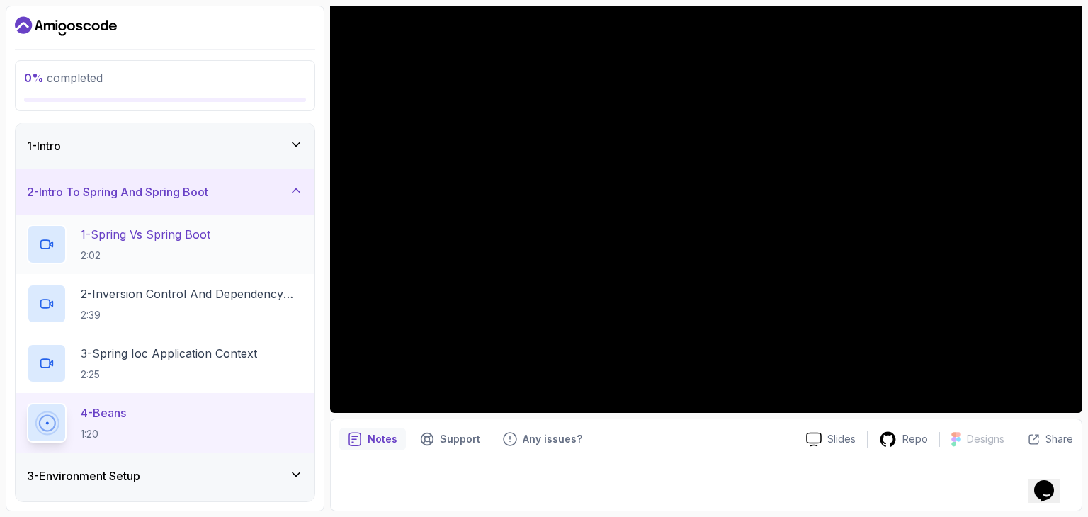
drag, startPoint x: 143, startPoint y: 240, endPoint x: 153, endPoint y: 234, distance: 11.8
drag, startPoint x: 153, startPoint y: 234, endPoint x: 136, endPoint y: 111, distance: 123.7
click at [136, 111] on div "0 % completed 1 - Intro 2 - Intro To Spring And Spring Boot 1 - Spring Vs Sprin…" at bounding box center [165, 259] width 319 height 506
click at [136, 143] on div "1 - Intro" at bounding box center [165, 145] width 276 height 17
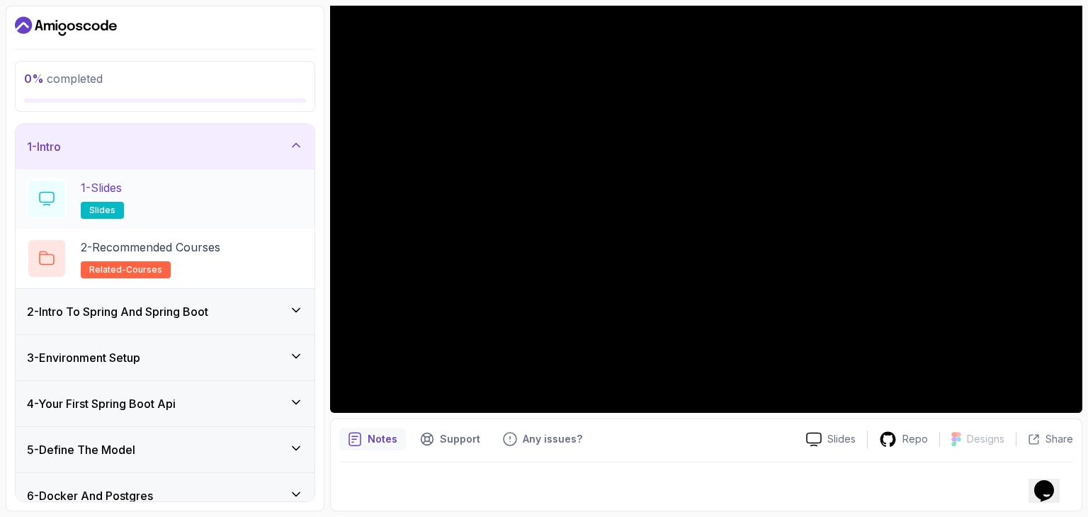
click at [181, 212] on div "1 - Slides slides" at bounding box center [165, 199] width 276 height 40
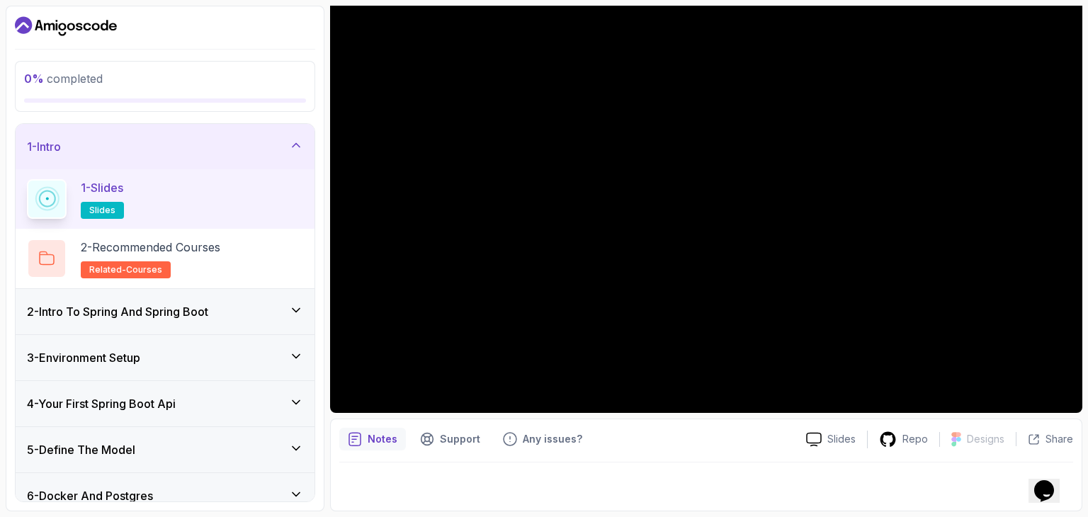
click at [286, 146] on div "1 - Intro" at bounding box center [165, 146] width 276 height 17
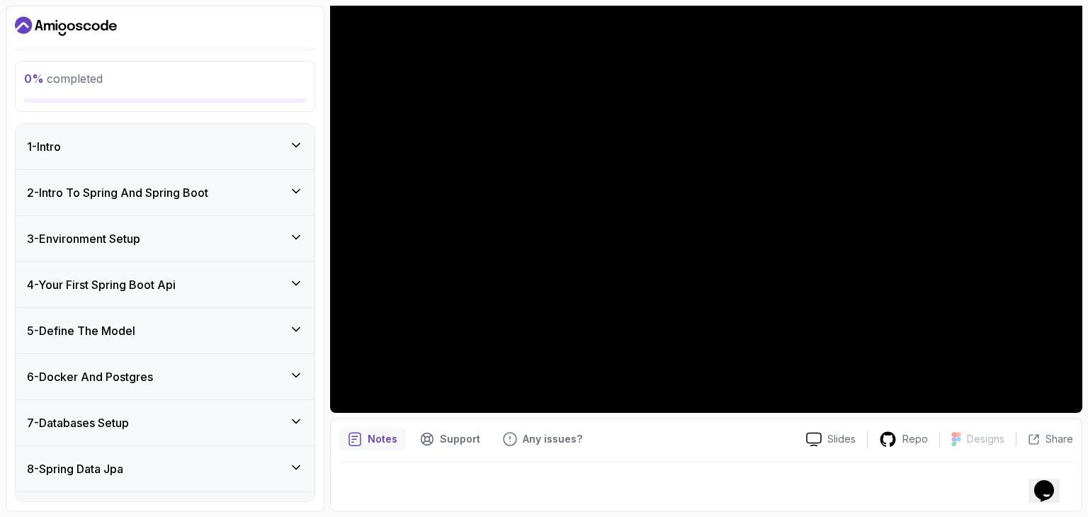
click at [233, 93] on div "0 % completed" at bounding box center [165, 86] width 282 height 33
click at [186, 185] on h3 "2 - Intro To Spring And Spring Boot" at bounding box center [117, 192] width 181 height 17
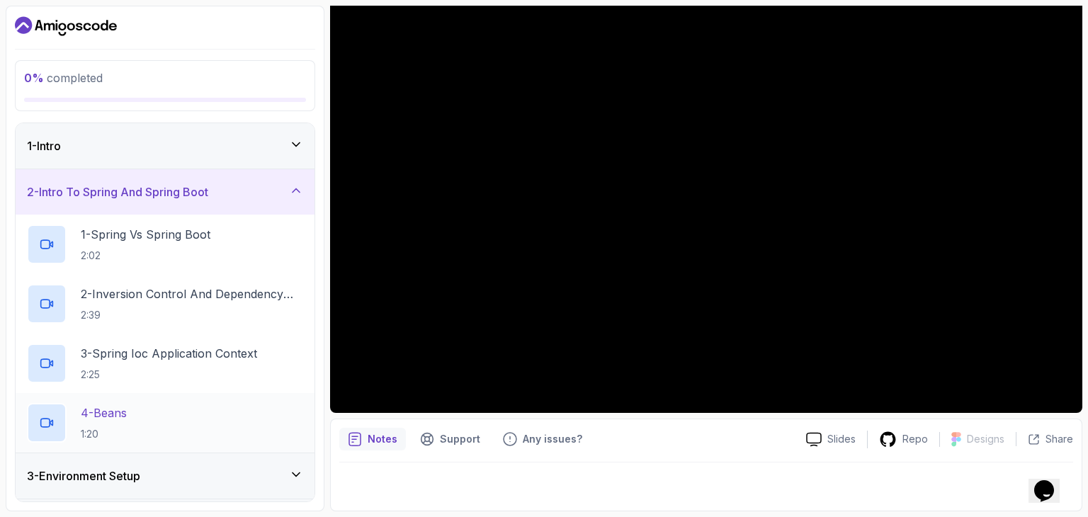
click at [114, 421] on h2 "4 - Beans 1:20" at bounding box center [104, 422] width 46 height 37
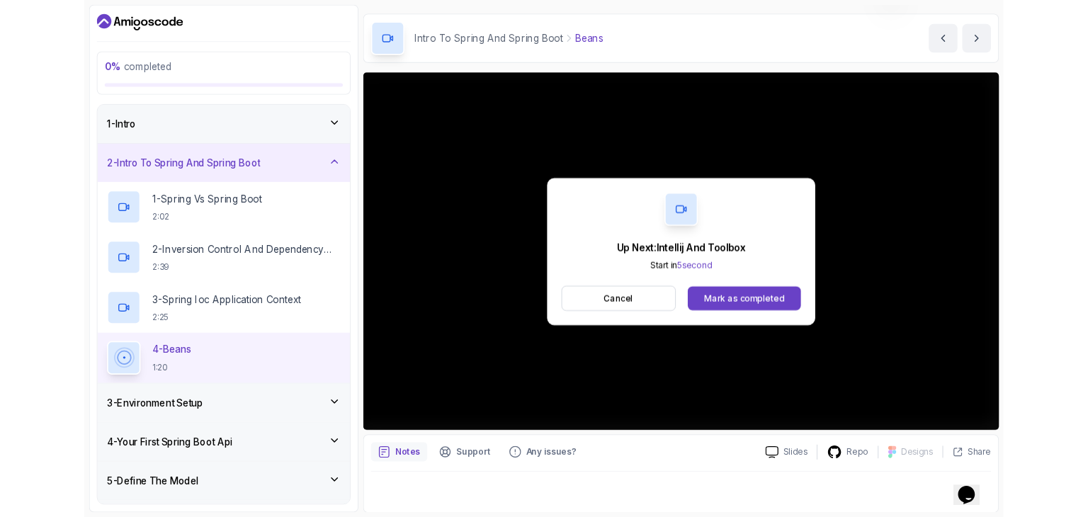
scroll to position [136, 0]
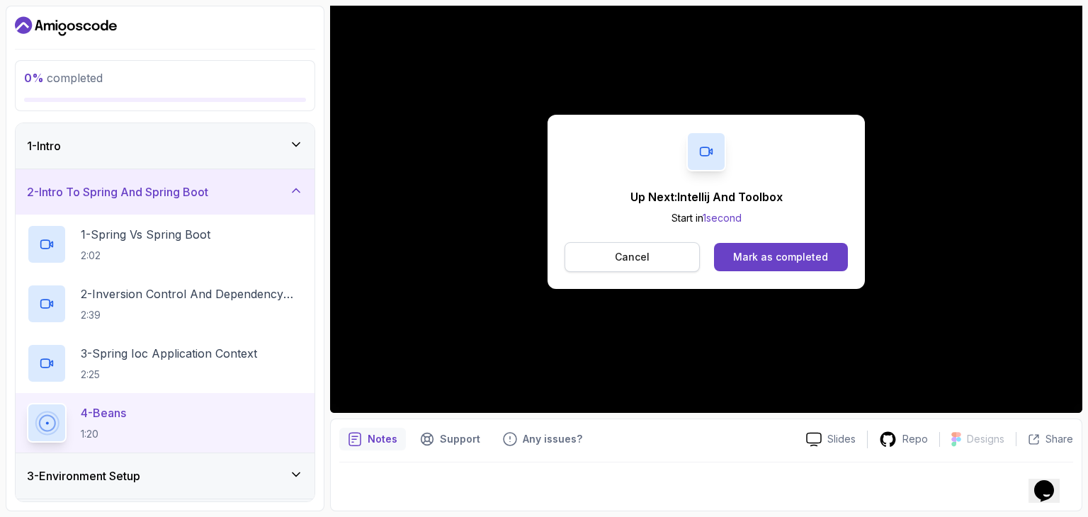
click at [600, 253] on button "Cancel" at bounding box center [631, 257] width 135 height 30
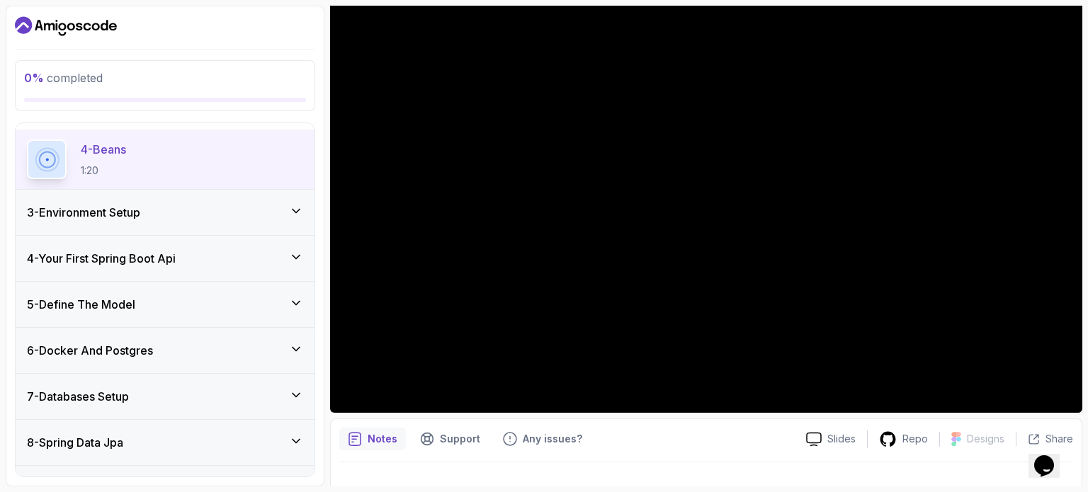
scroll to position [261, 0]
click at [234, 206] on div "3 - Environment Setup" at bounding box center [165, 214] width 276 height 17
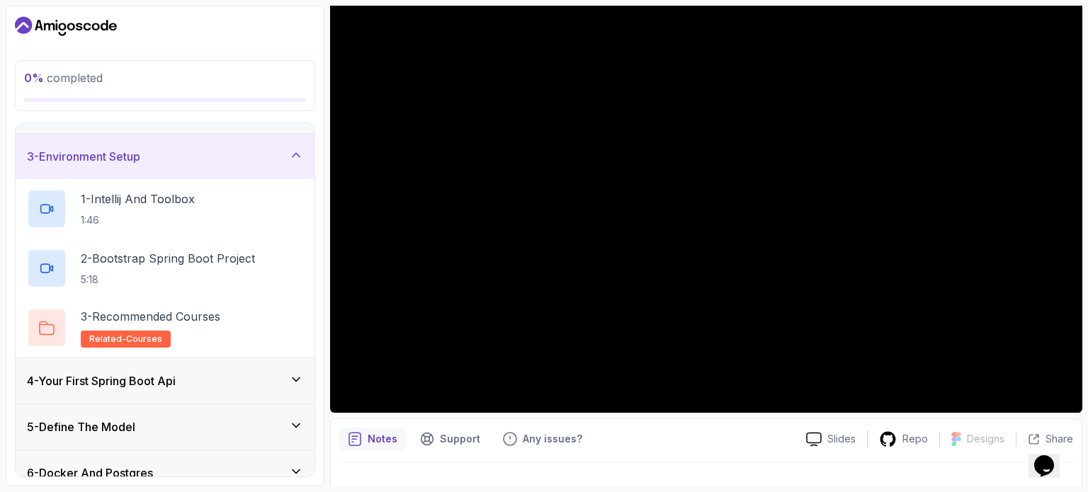
scroll to position [79, 0]
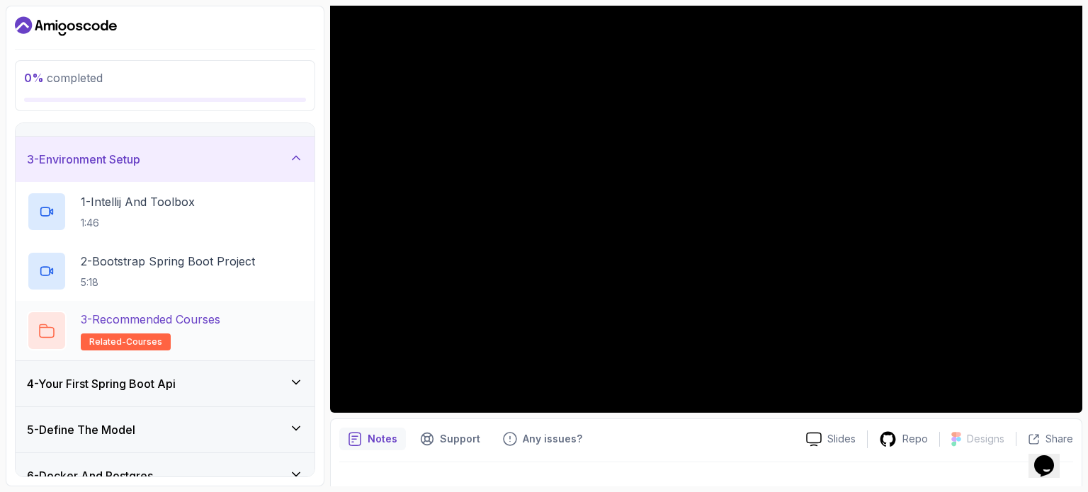
click at [181, 311] on p "3 - Recommended Courses" at bounding box center [151, 319] width 140 height 17
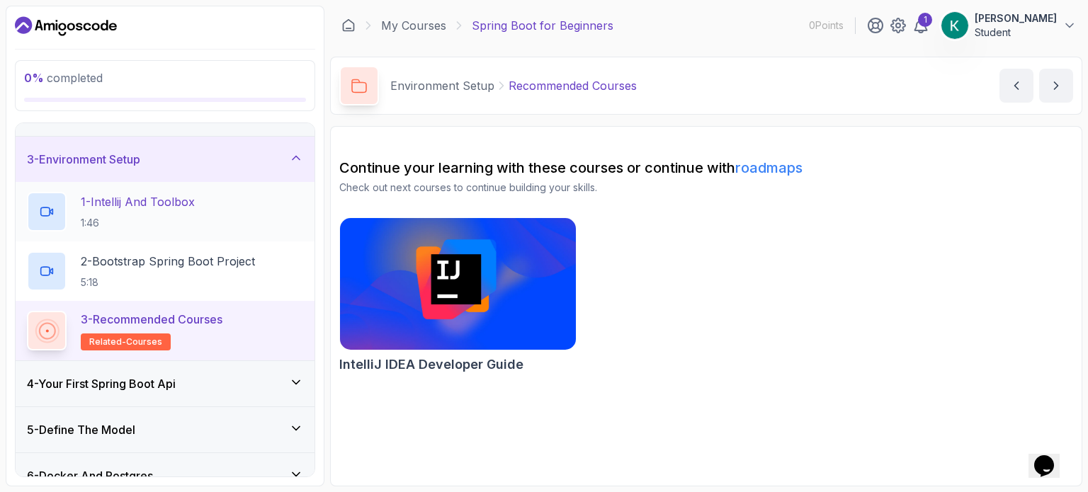
click at [178, 212] on h2 "1 - Intellij And Toolbox 1:46" at bounding box center [138, 211] width 114 height 37
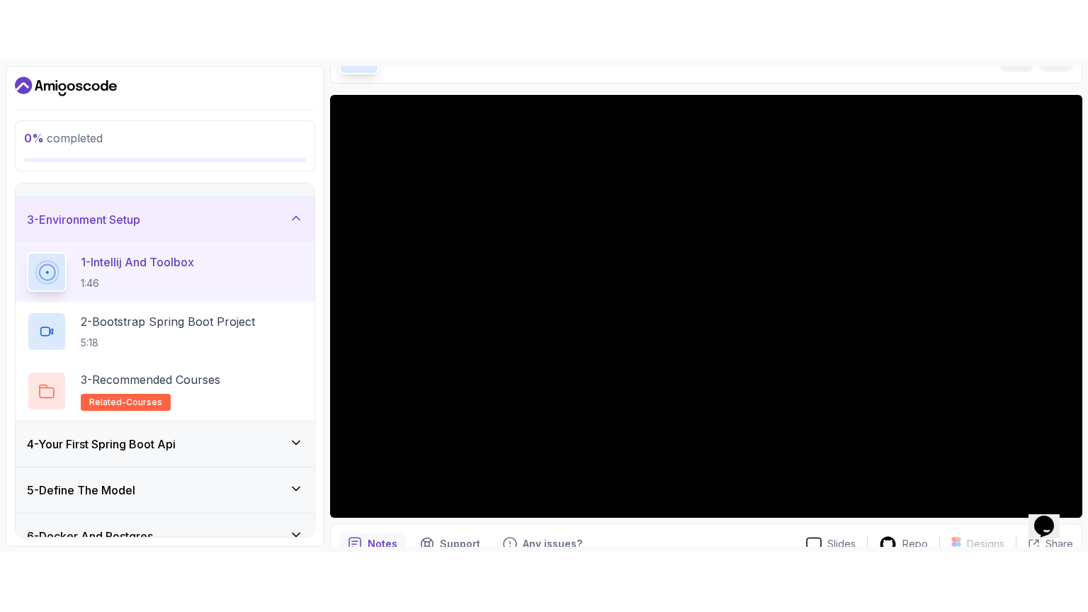
scroll to position [156, 0]
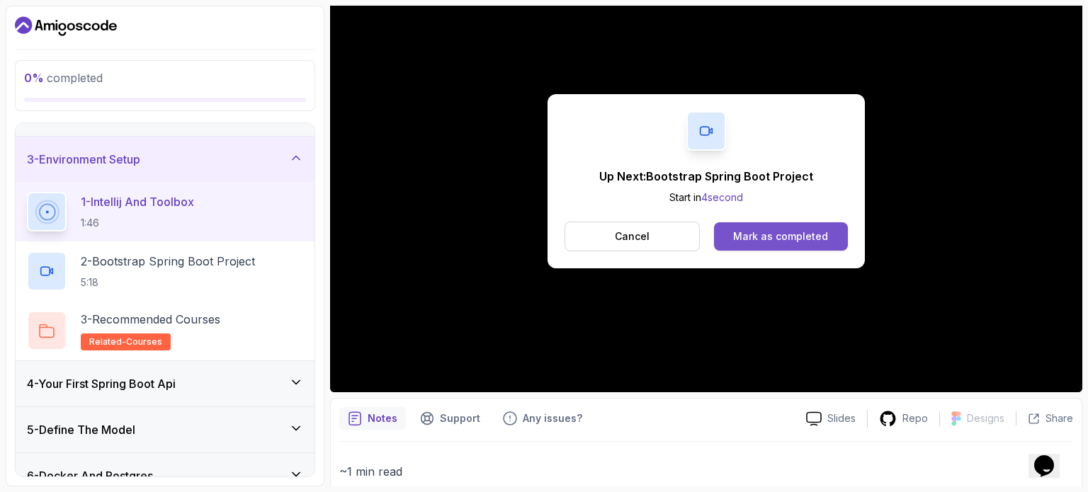
click at [763, 229] on div "Mark as completed" at bounding box center [780, 236] width 95 height 14
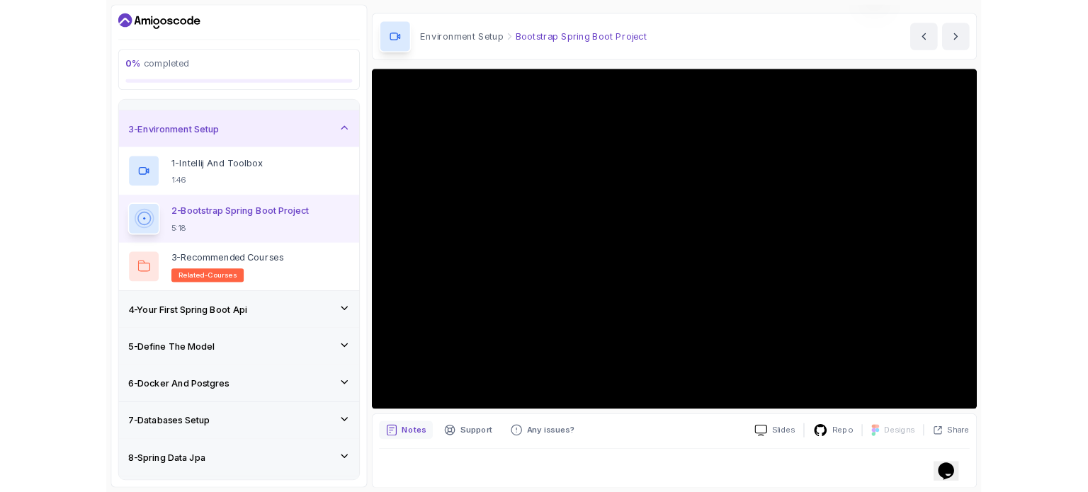
scroll to position [113, 0]
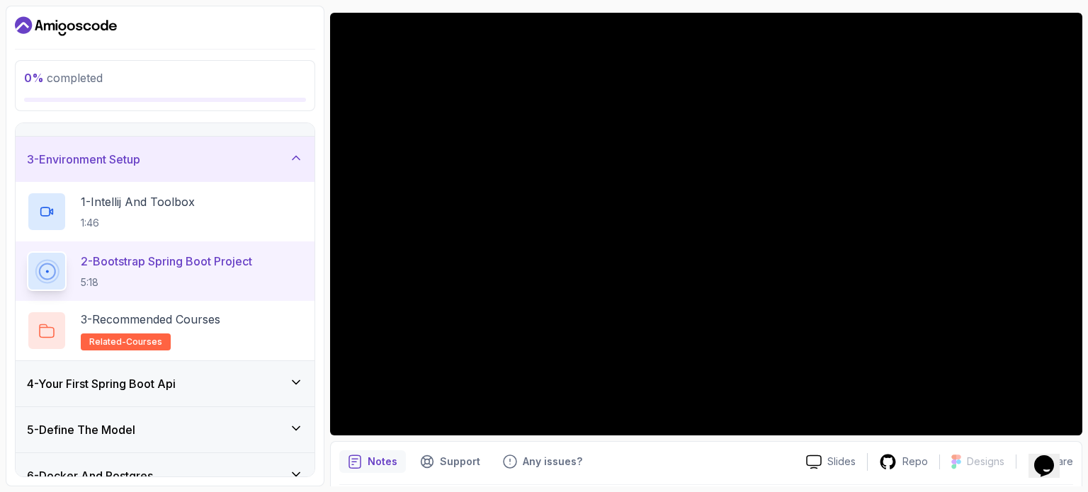
click at [210, 165] on div "3 - Environment Setup" at bounding box center [165, 159] width 276 height 17
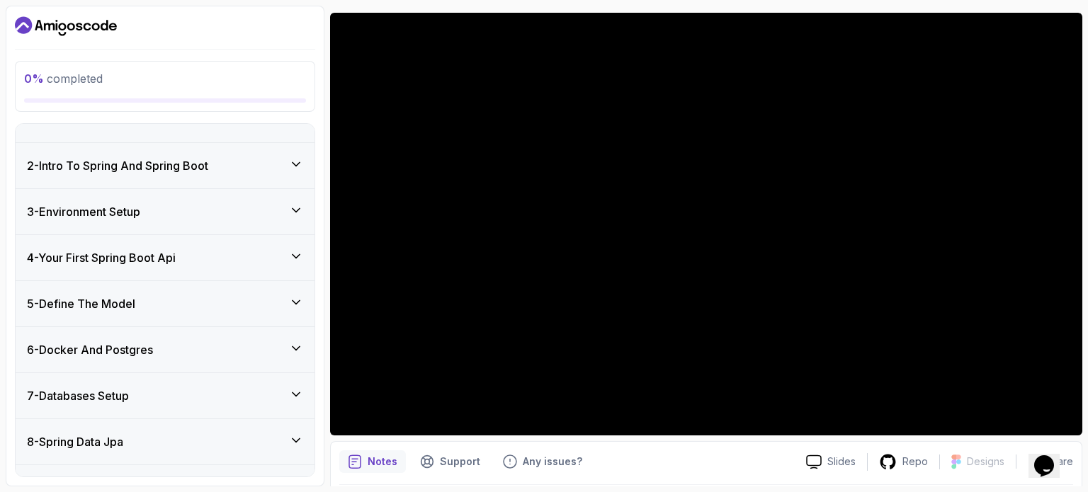
scroll to position [28, 0]
click at [195, 246] on div "4 - Your First Spring Boot Api" at bounding box center [165, 256] width 299 height 45
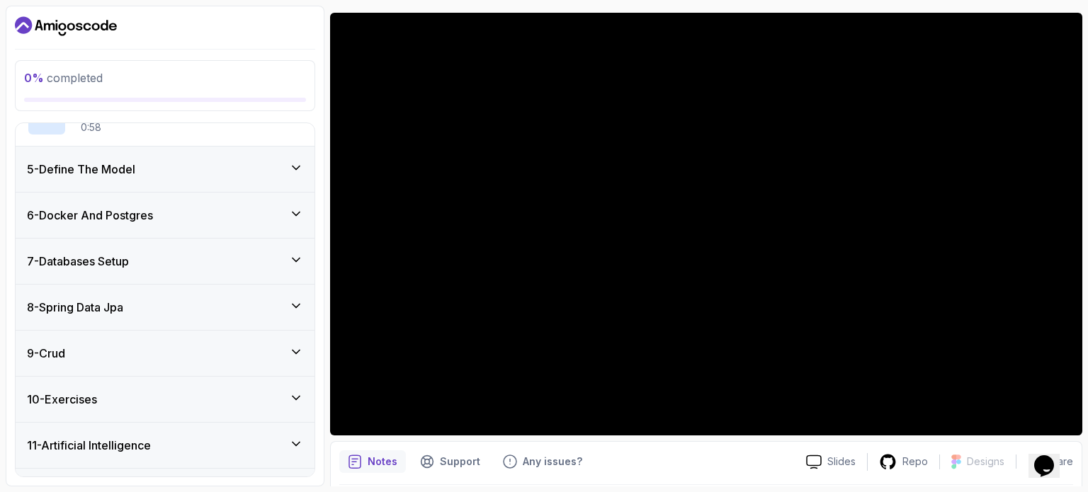
scroll to position [374, 0]
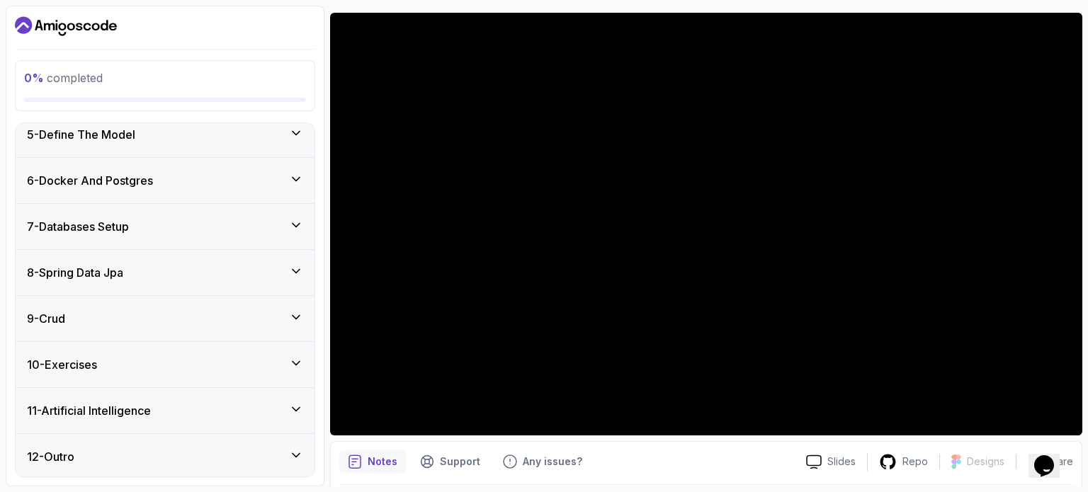
click at [234, 178] on div "6 - Docker And Postgres" at bounding box center [165, 180] width 276 height 17
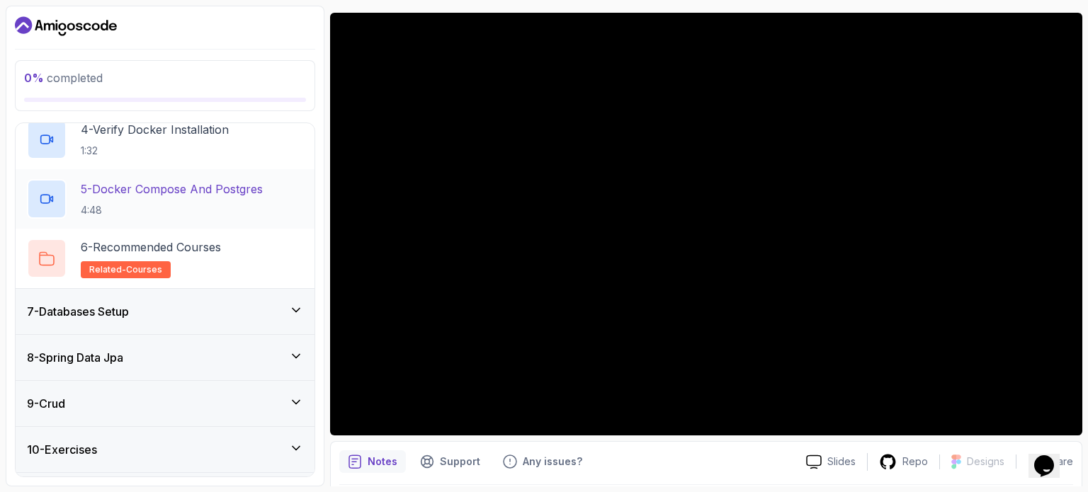
scroll to position [467, 0]
click at [206, 307] on div "7 - Databases Setup" at bounding box center [165, 311] width 276 height 17
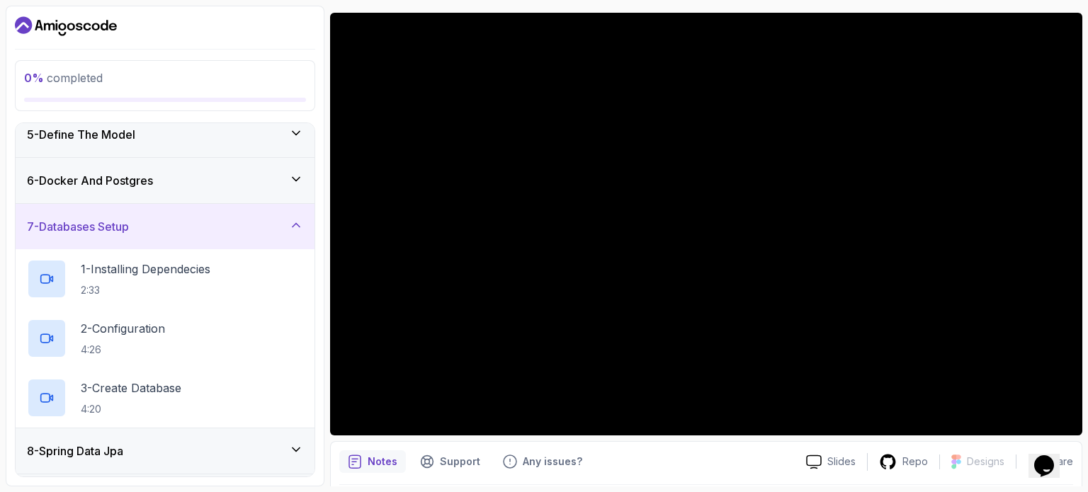
scroll to position [374, 0]
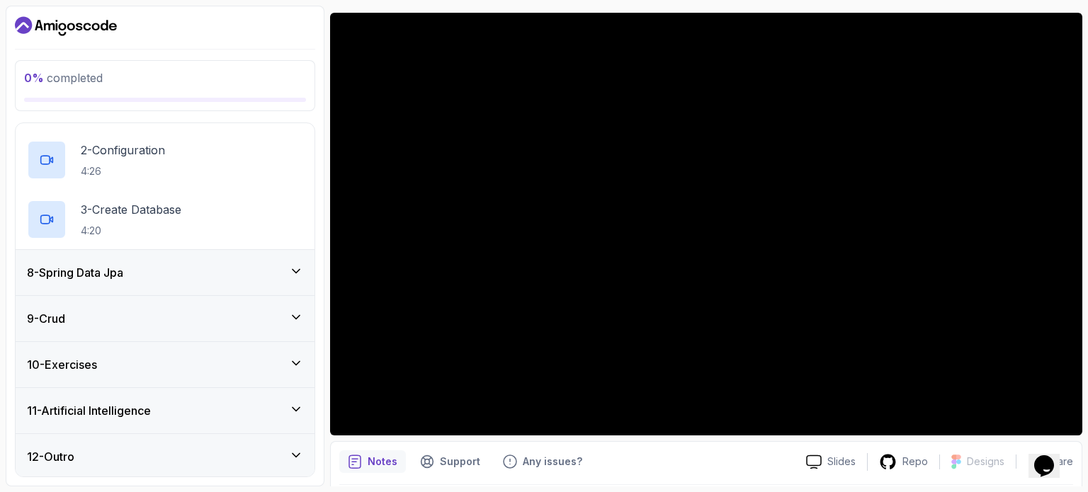
click at [214, 277] on div "8 - Spring Data Jpa" at bounding box center [165, 272] width 276 height 17
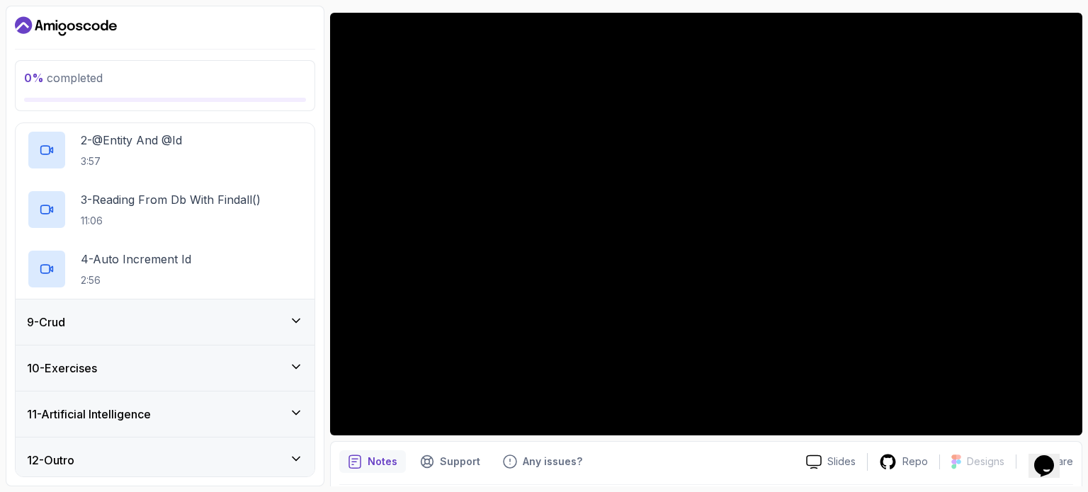
scroll to position [433, 0]
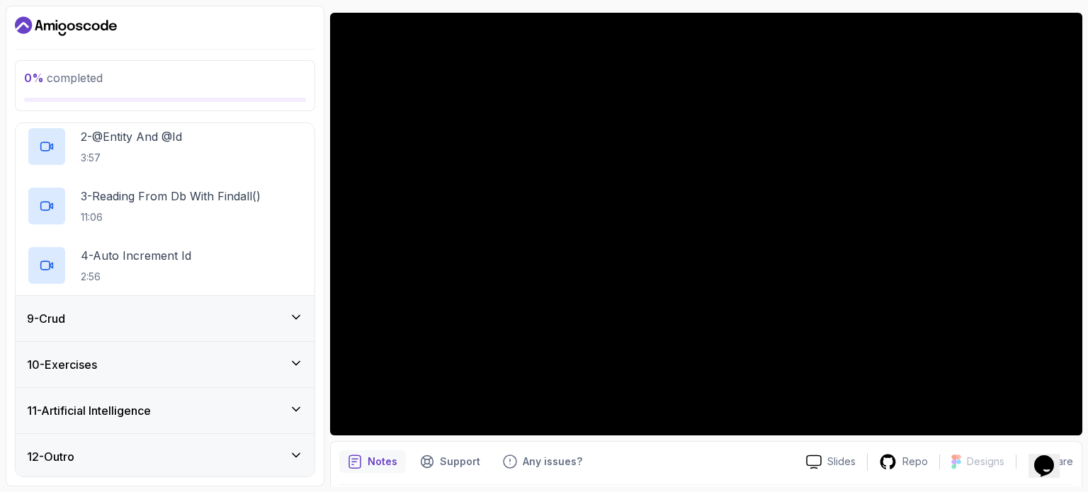
click at [205, 323] on div "9 - Crud" at bounding box center [165, 318] width 276 height 17
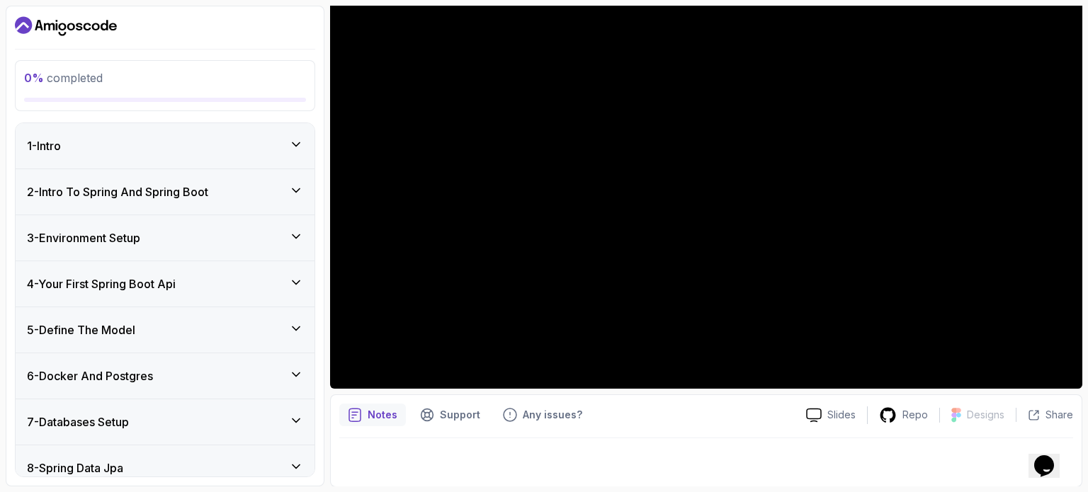
scroll to position [0, 0]
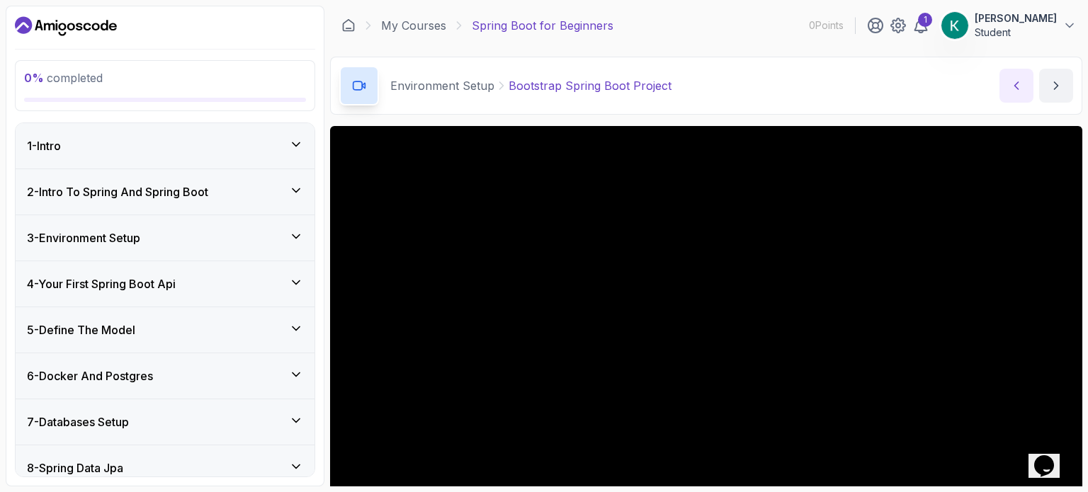
click at [1009, 81] on icon "previous content" at bounding box center [1016, 86] width 14 height 14
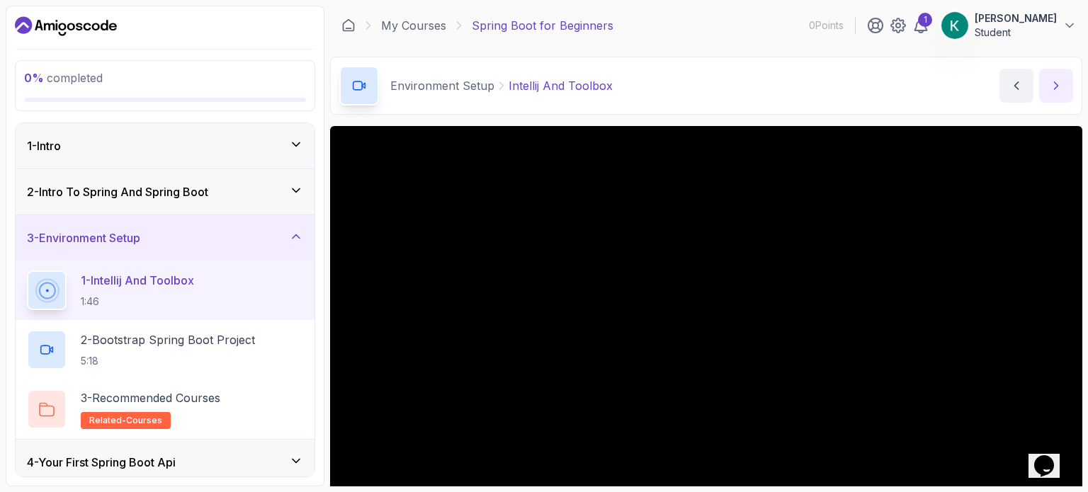
click at [1054, 90] on icon "next content" at bounding box center [1056, 86] width 14 height 14
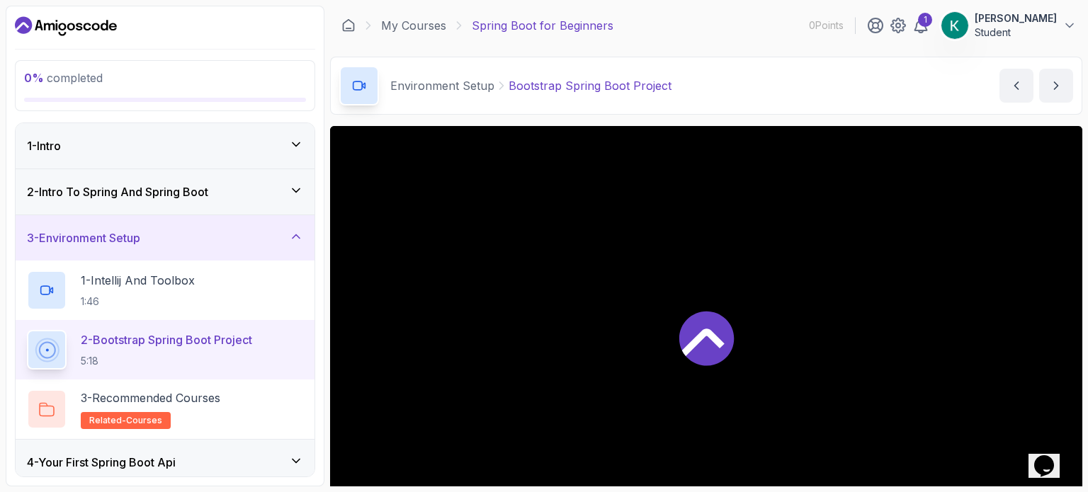
click at [130, 77] on p "0 % completed" at bounding box center [165, 77] width 282 height 17
click at [128, 78] on p "0 % completed" at bounding box center [165, 77] width 282 height 17
click at [130, 80] on p "0 % completed" at bounding box center [165, 77] width 282 height 17
click at [150, 149] on div "1 - Intro" at bounding box center [165, 145] width 276 height 17
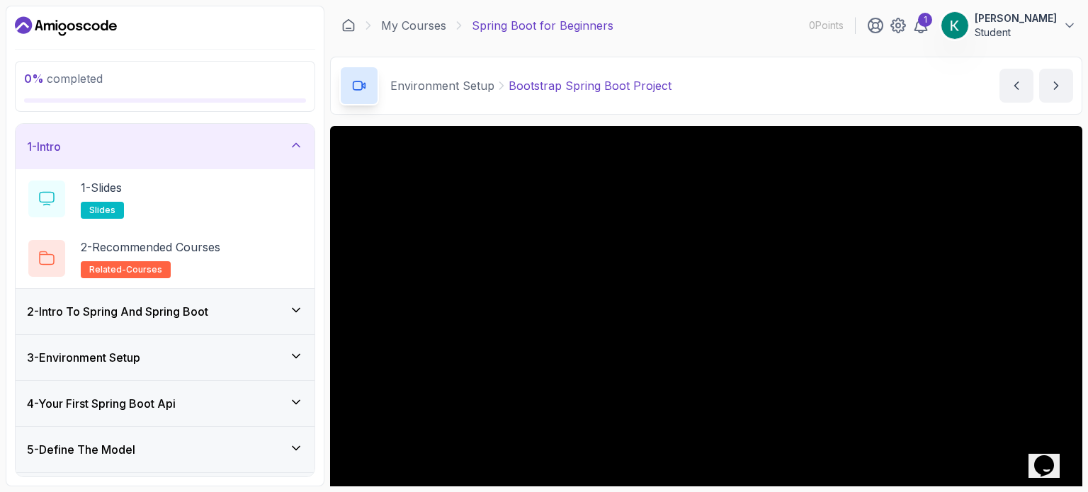
click at [191, 321] on div "2 - Intro To Spring And Spring Boot" at bounding box center [165, 311] width 299 height 45
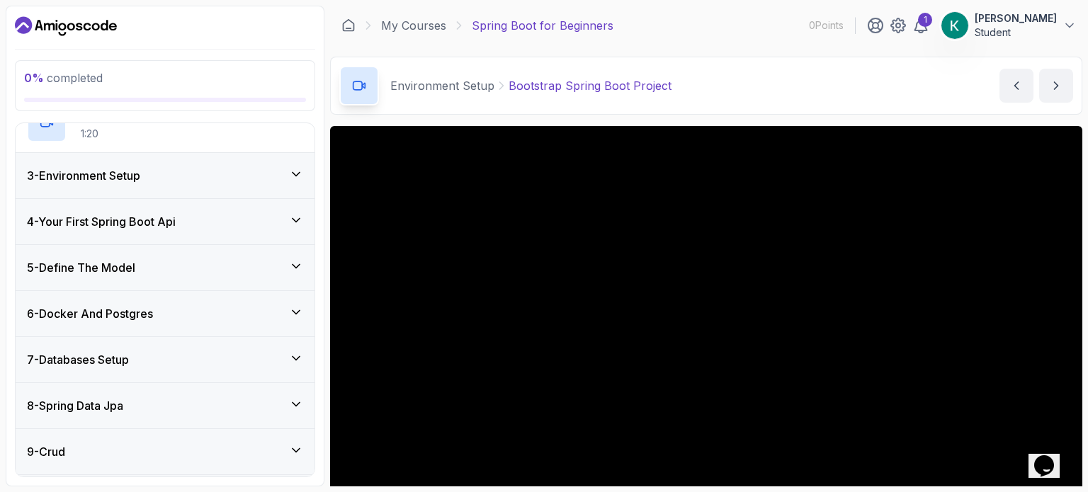
scroll to position [304, 0]
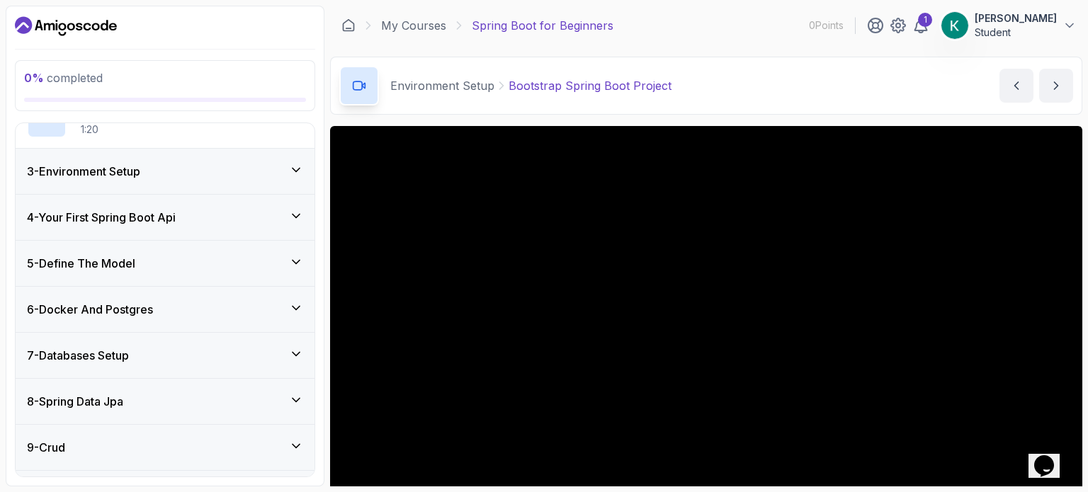
click at [134, 169] on h3 "3 - Environment Setup" at bounding box center [83, 171] width 113 height 17
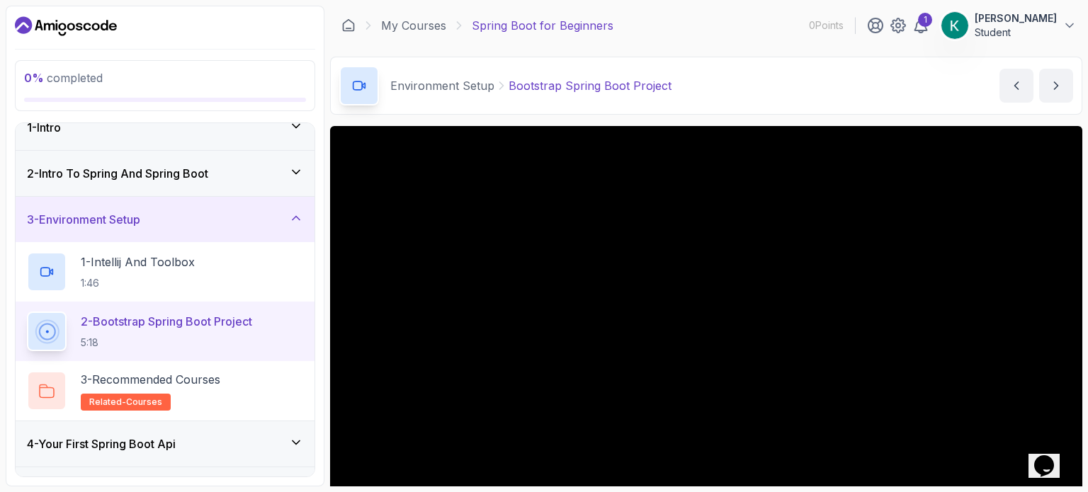
scroll to position [17, 0]
click at [50, 338] on icon at bounding box center [46, 333] width 22 height 22
click at [50, 338] on icon at bounding box center [47, 333] width 20 height 20
click at [48, 325] on icon at bounding box center [47, 333] width 26 height 26
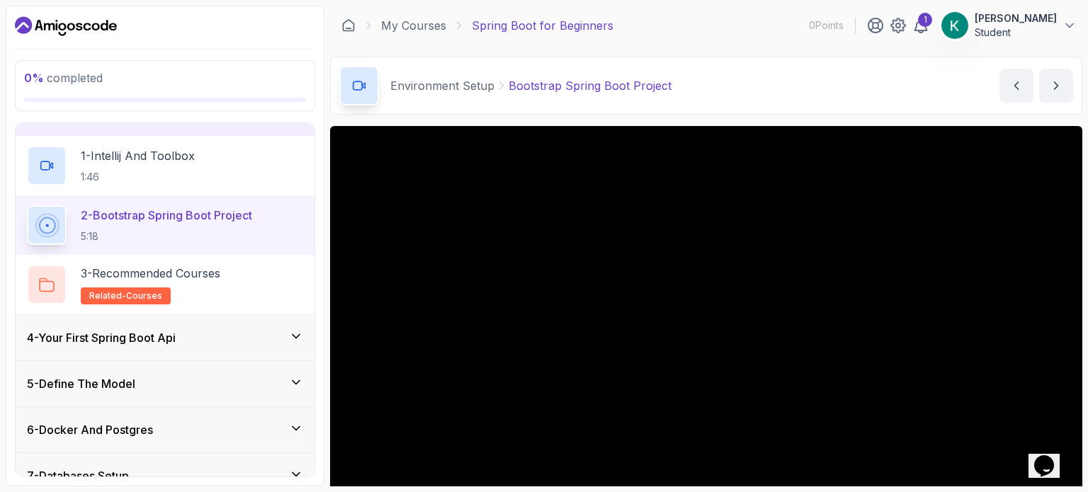
scroll to position [160, 0]
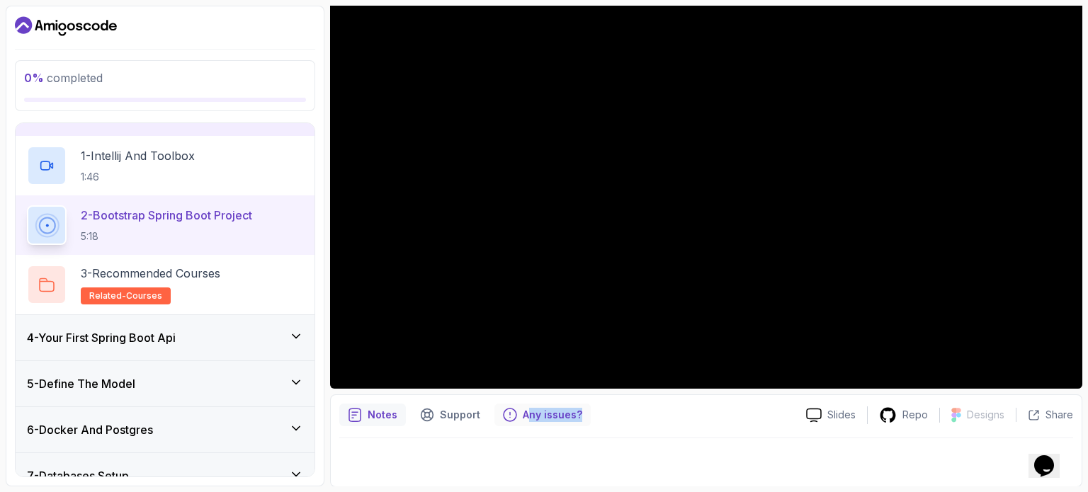
drag, startPoint x: 640, startPoint y: 426, endPoint x: 524, endPoint y: 418, distance: 116.4
click at [524, 418] on div "Notes Support Any issues? Slides Repo Designs Design not available Share" at bounding box center [706, 440] width 752 height 93
click at [789, 450] on div at bounding box center [706, 458] width 734 height 40
click at [433, 421] on div "Support" at bounding box center [449, 415] width 77 height 23
click at [518, 417] on div "Any issues?" at bounding box center [542, 415] width 96 height 23
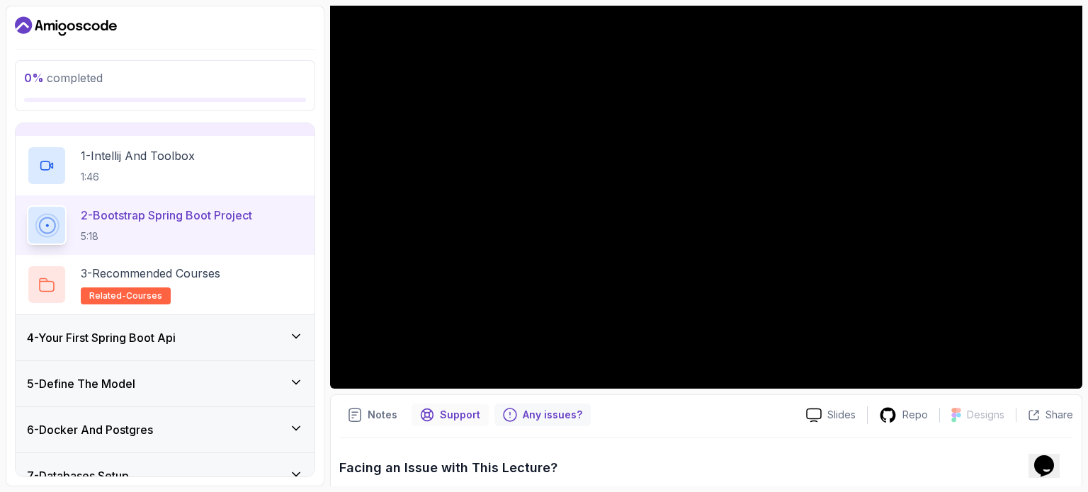
click at [474, 414] on p "Support" at bounding box center [460, 415] width 40 height 14
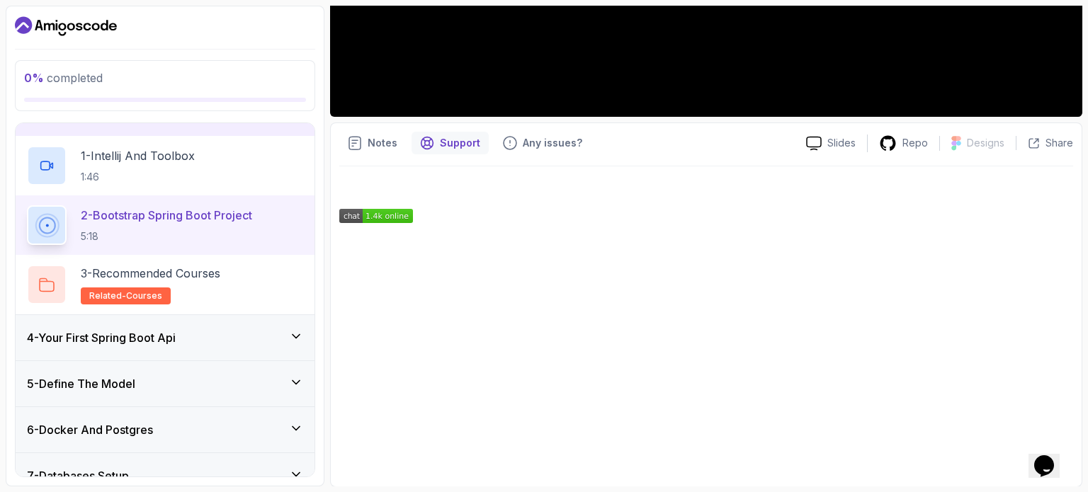
scroll to position [0, 0]
